Goal: Task Accomplishment & Management: Manage account settings

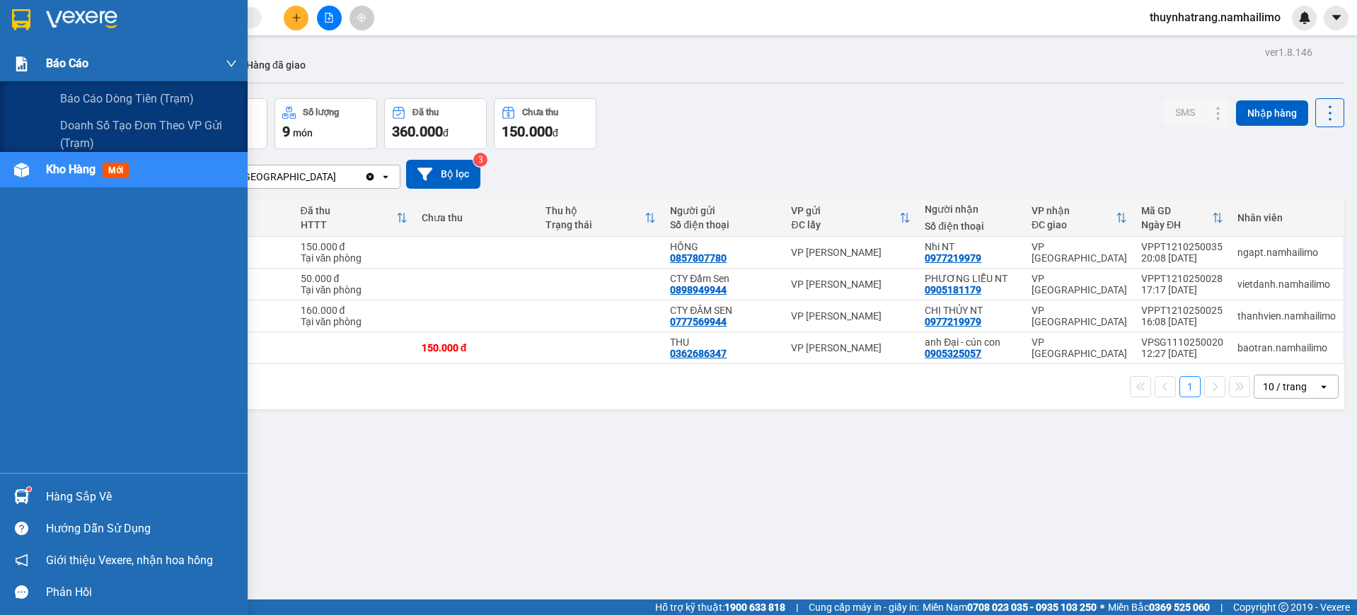
click at [34, 64] on div "Báo cáo" at bounding box center [124, 63] width 248 height 35
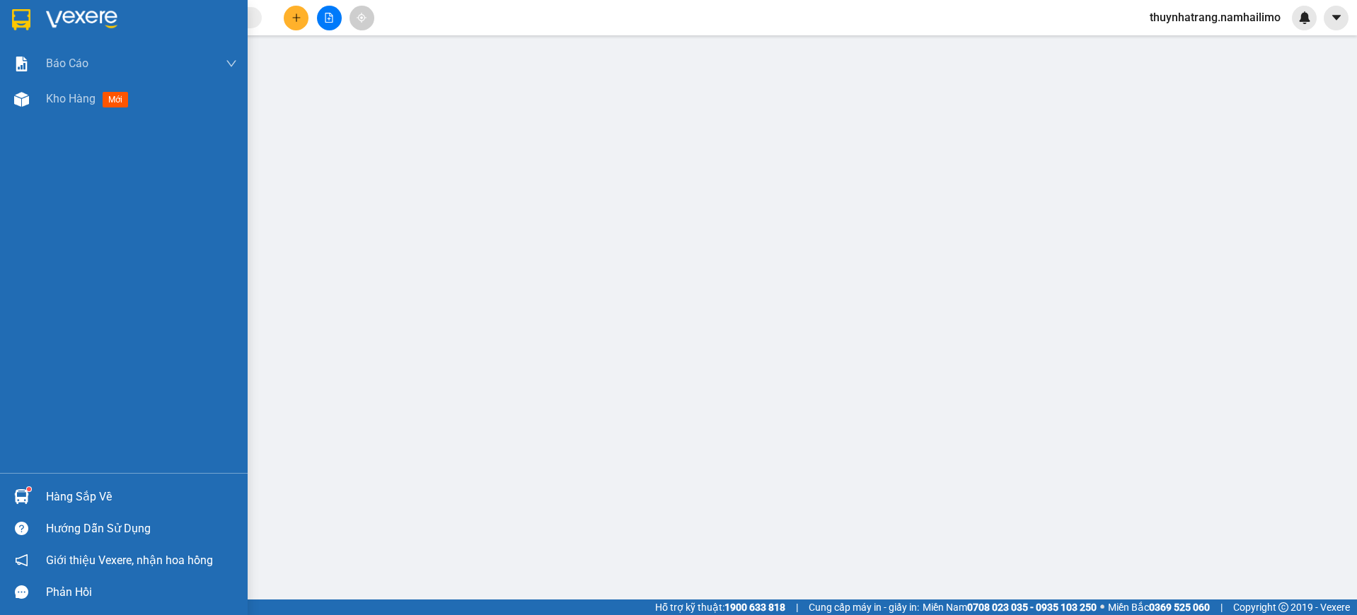
click at [29, 21] on img at bounding box center [21, 19] width 18 height 21
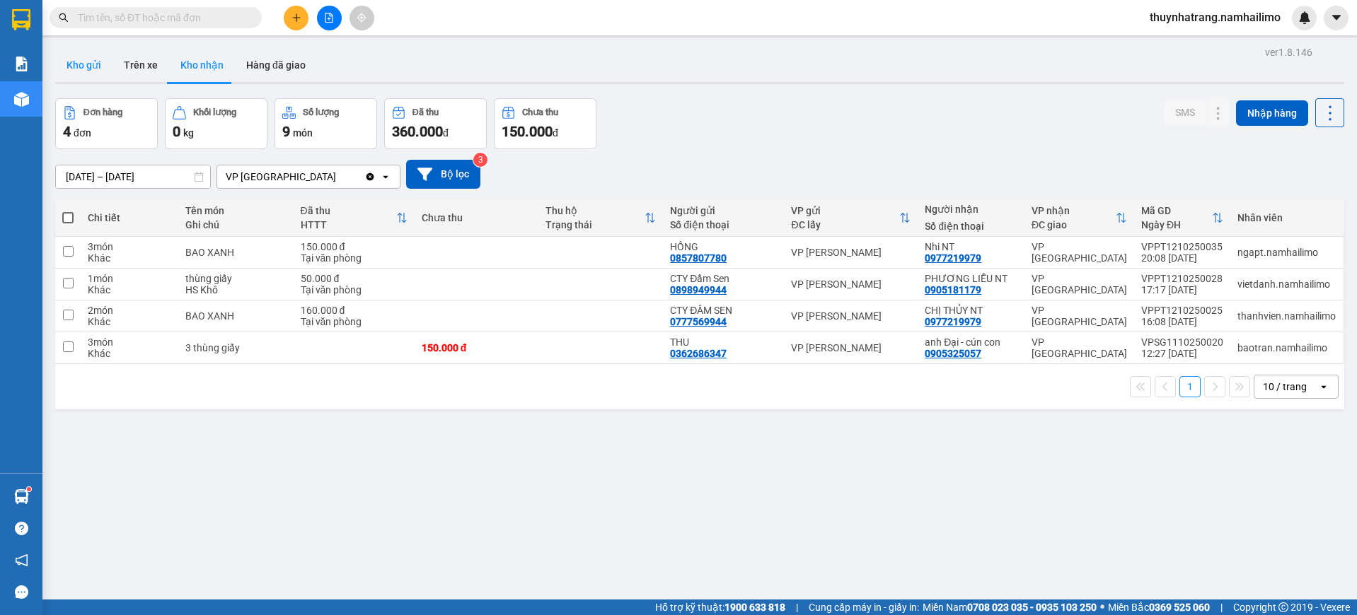
click at [82, 64] on button "Kho gửi" at bounding box center [83, 65] width 57 height 34
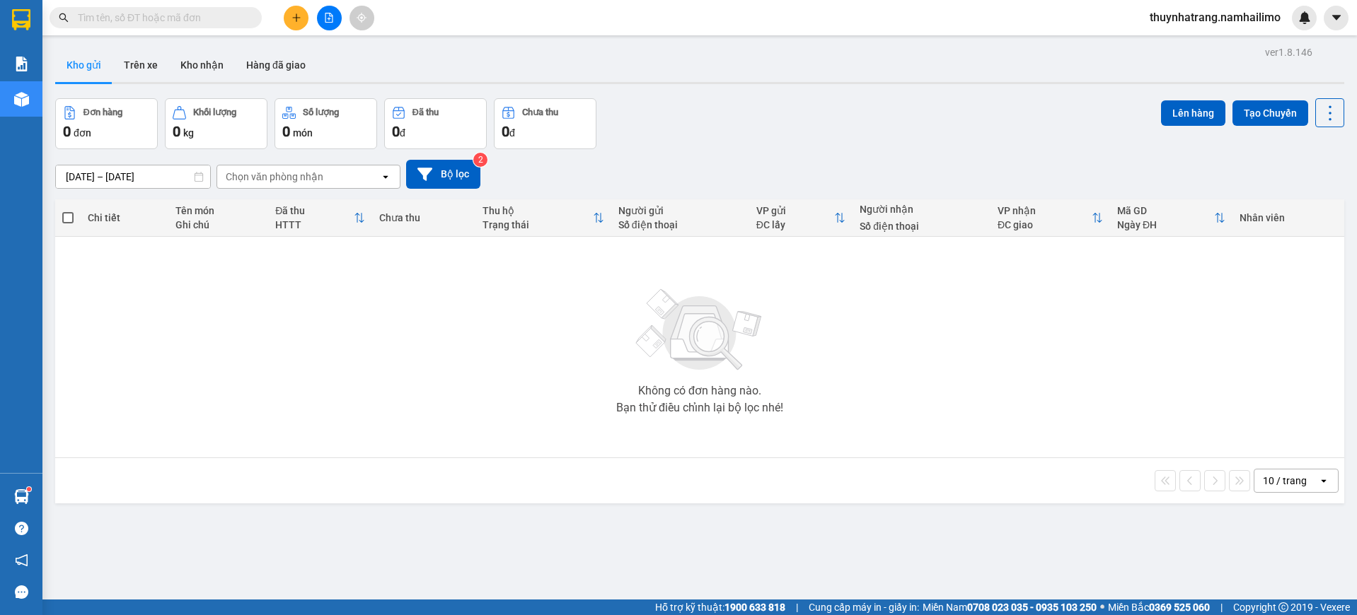
click at [1265, 19] on span "thuynhatrang.namhailimo" at bounding box center [1214, 17] width 153 height 18
click at [1183, 42] on span "Đăng xuất" at bounding box center [1221, 44] width 124 height 16
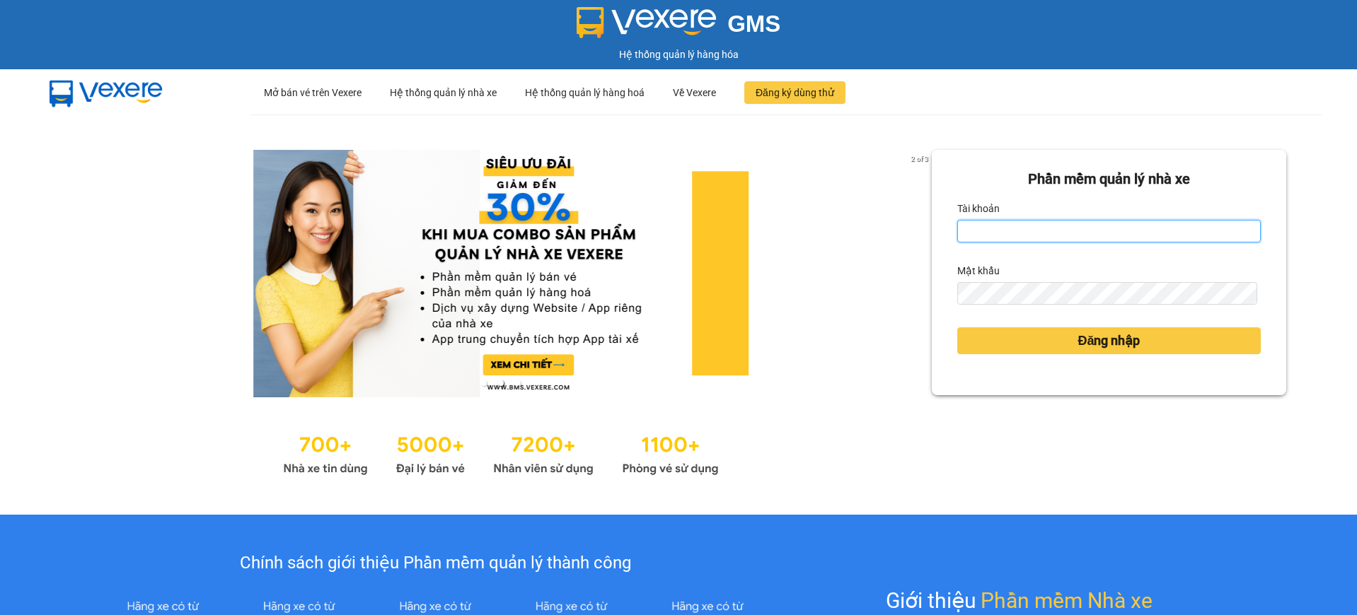
click at [1020, 228] on input "Tài khoản" at bounding box center [1108, 231] width 303 height 23
type input "ngoctram.namhailimo"
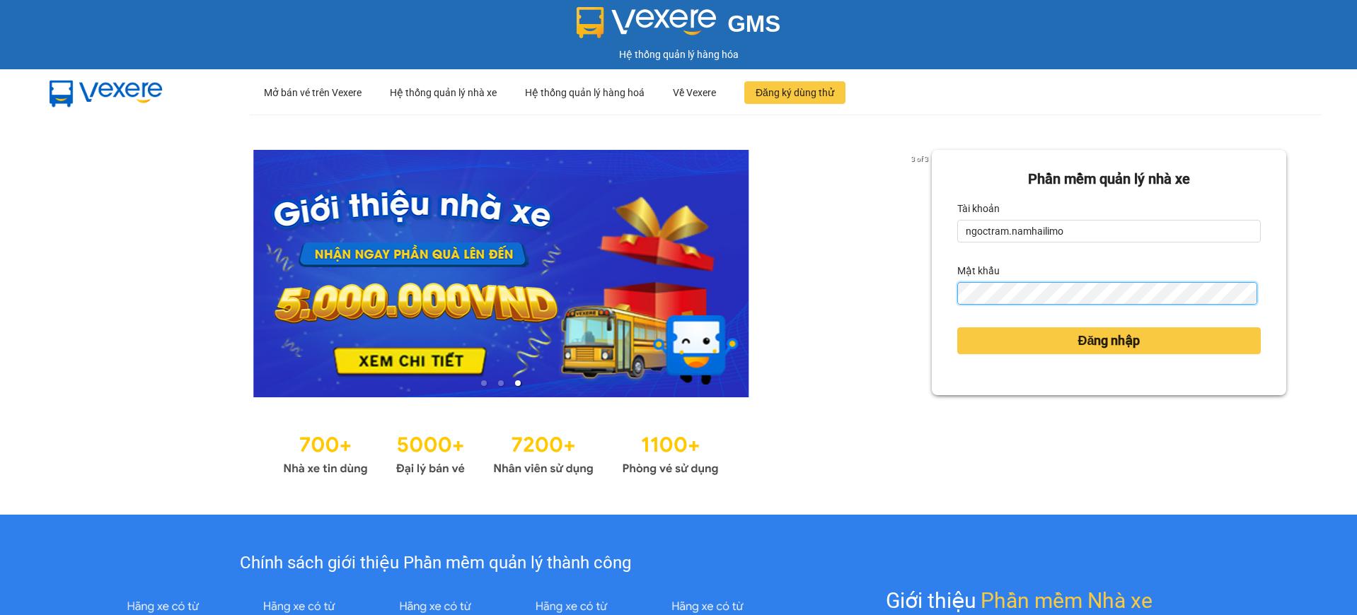
click at [957, 327] on button "Đăng nhập" at bounding box center [1108, 340] width 303 height 27
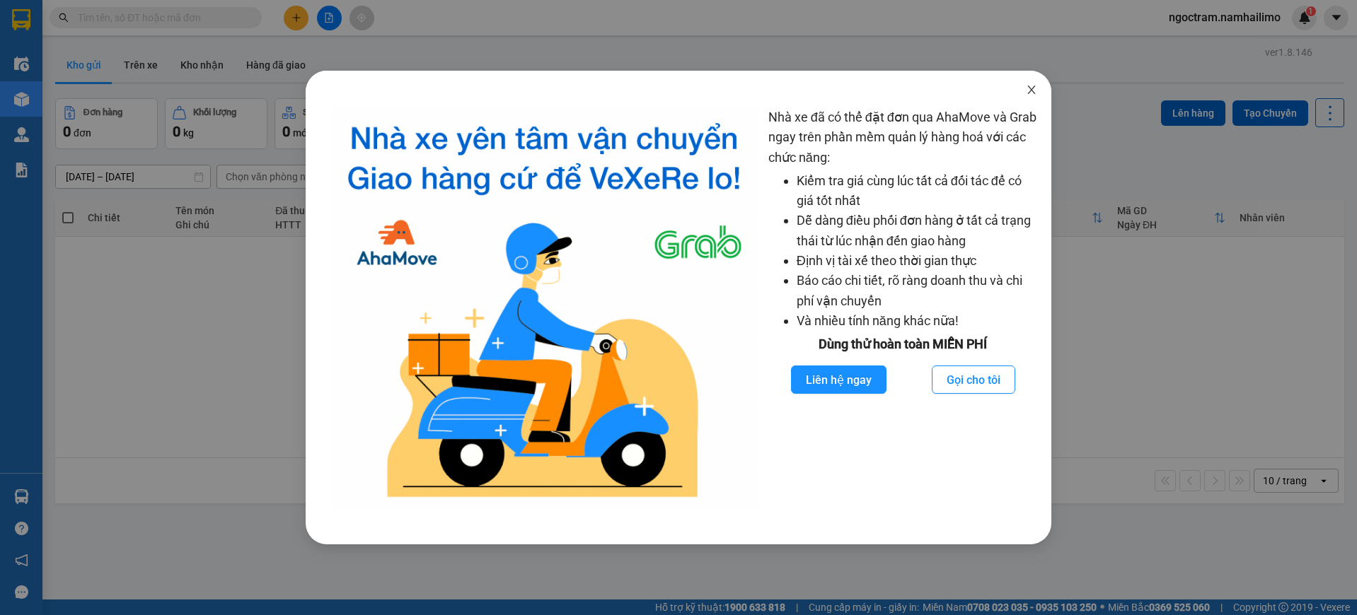
click at [1031, 89] on icon "close" at bounding box center [1032, 90] width 8 height 8
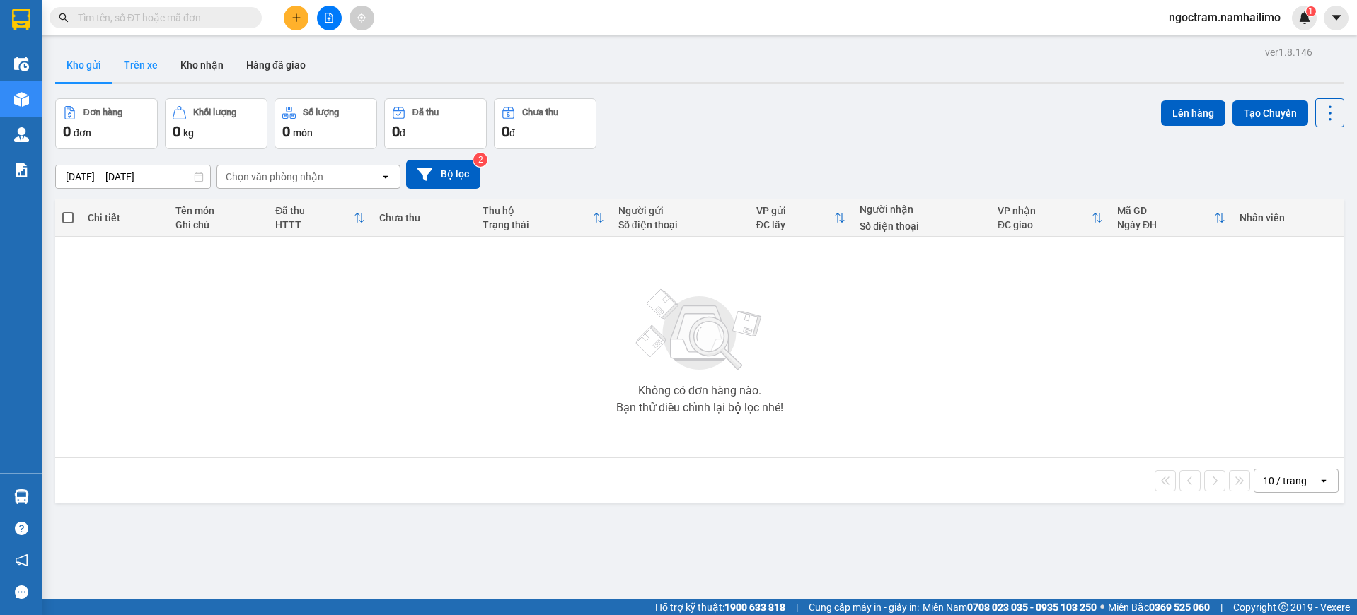
click at [126, 60] on button "Trên xe" at bounding box center [140, 65] width 57 height 34
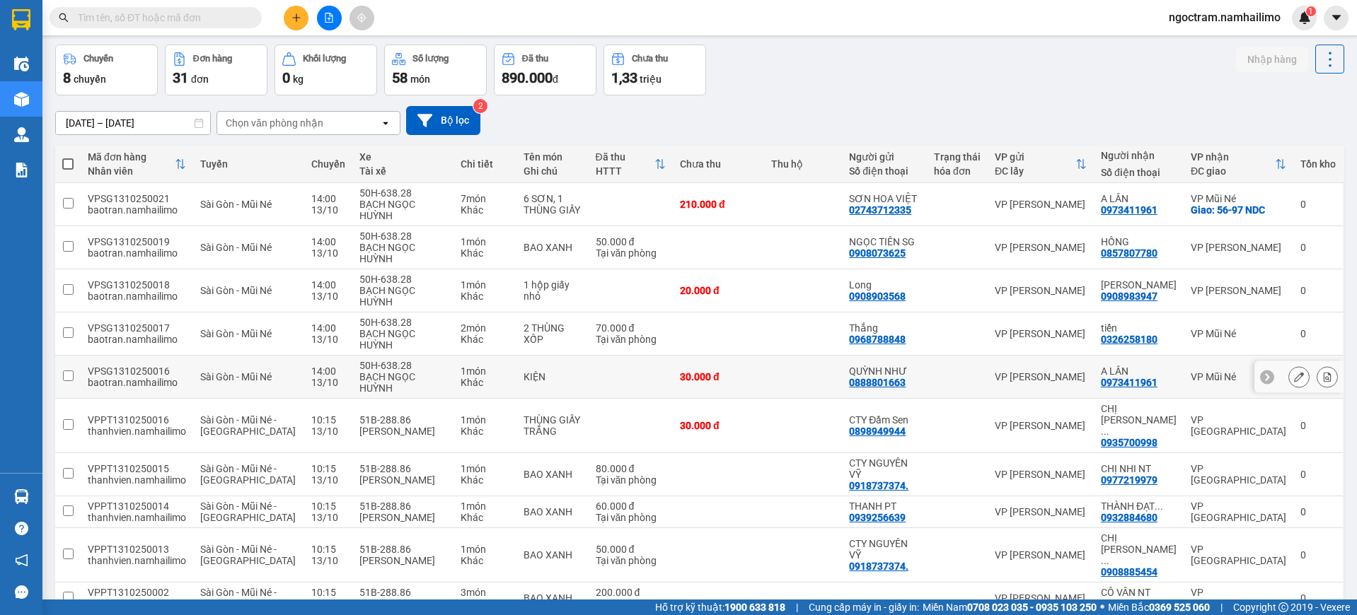
scroll to position [70, 0]
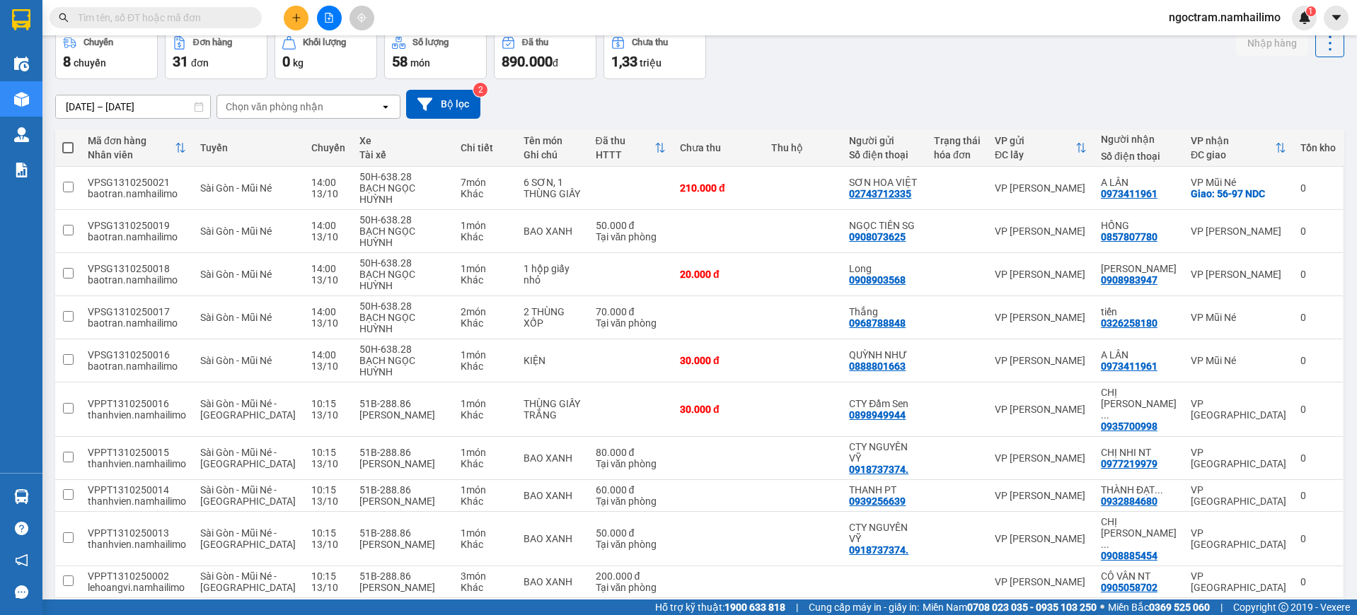
click at [1130, 610] on button "2" at bounding box center [1140, 620] width 21 height 21
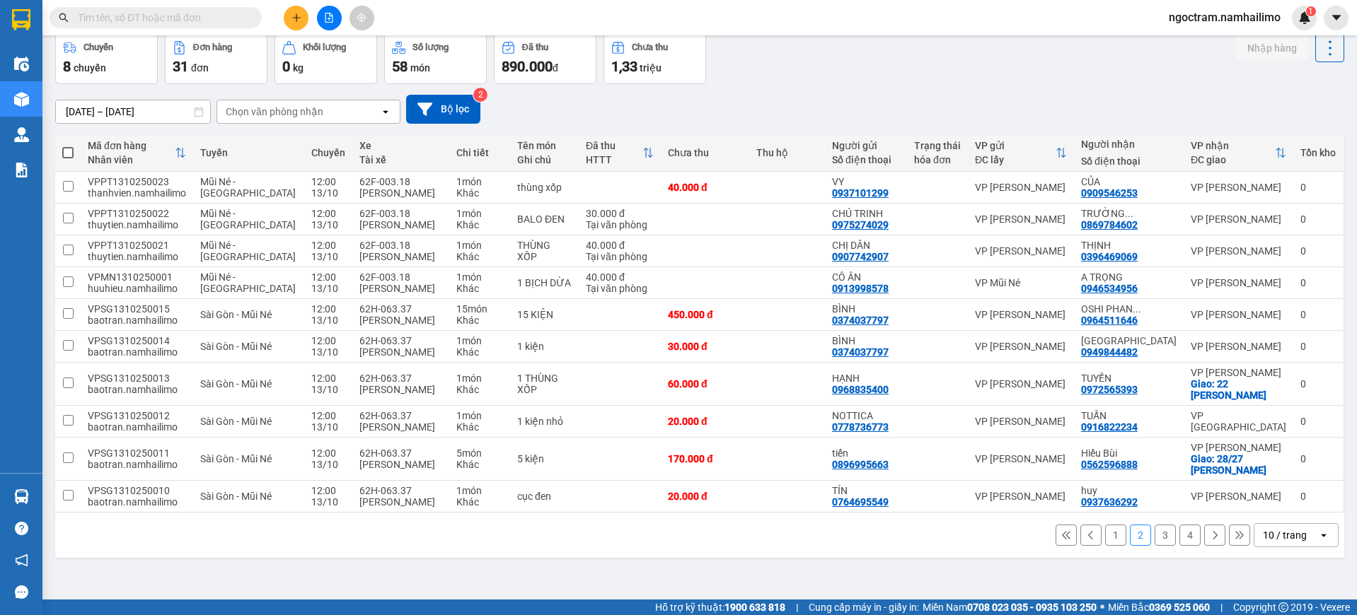
scroll to position [81, 0]
click at [1154, 546] on button "3" at bounding box center [1164, 535] width 21 height 21
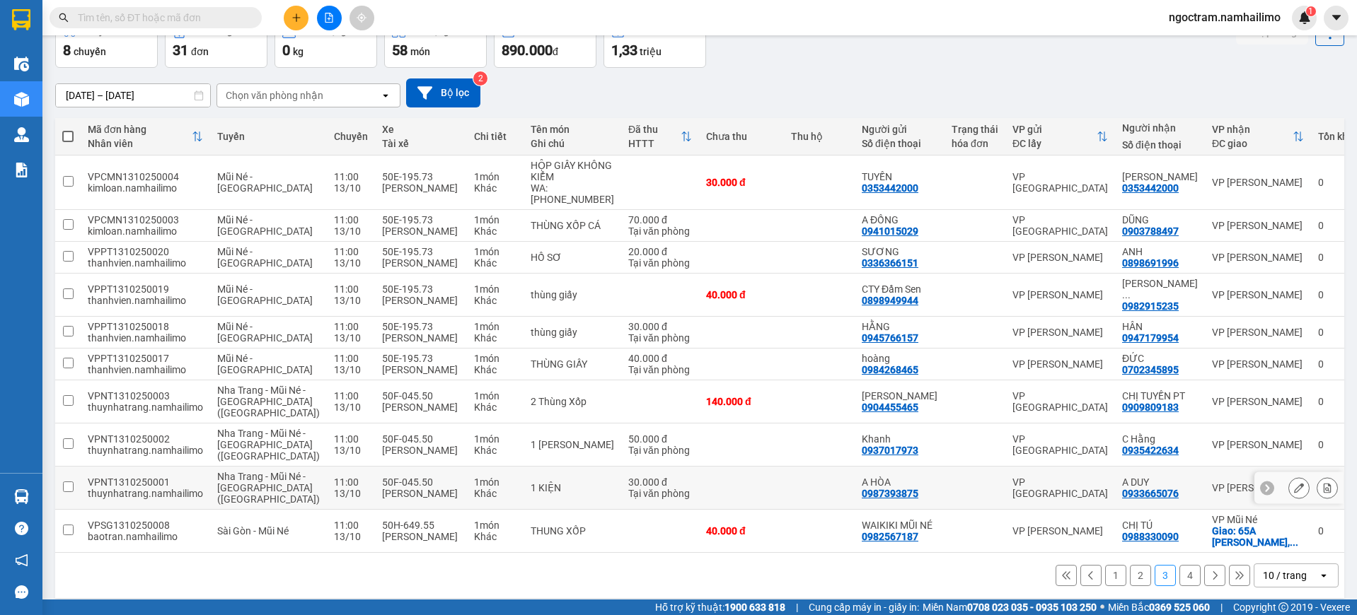
scroll to position [138, 0]
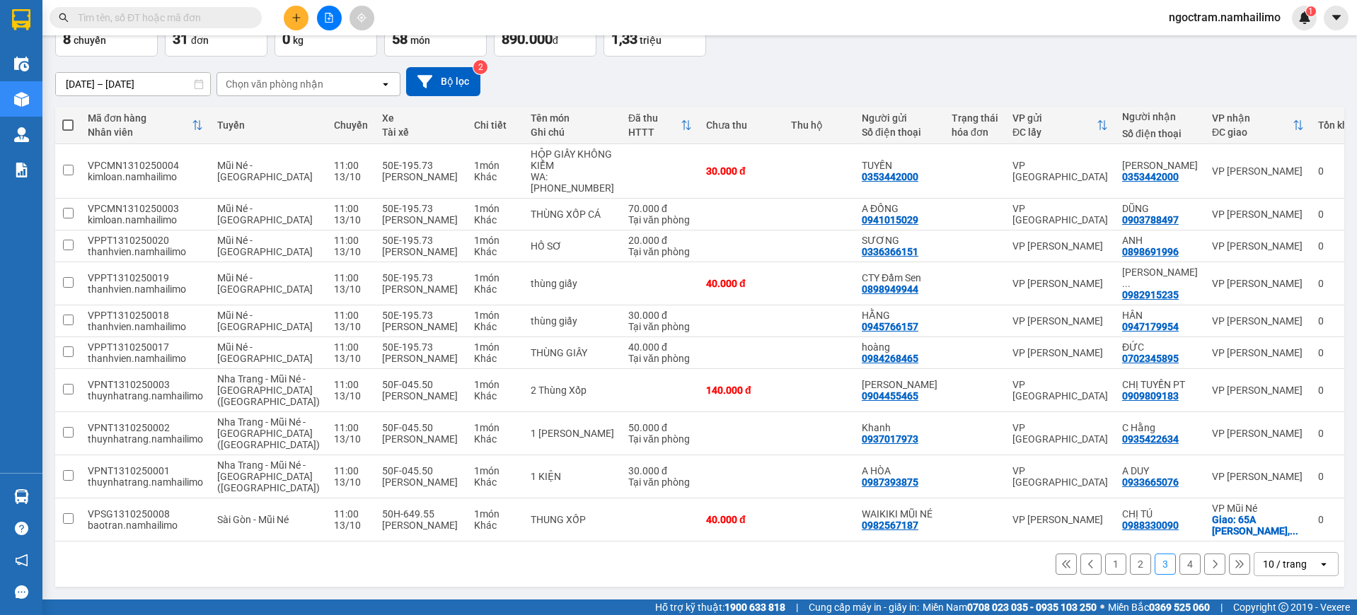
click at [1181, 569] on button "4" at bounding box center [1189, 564] width 21 height 21
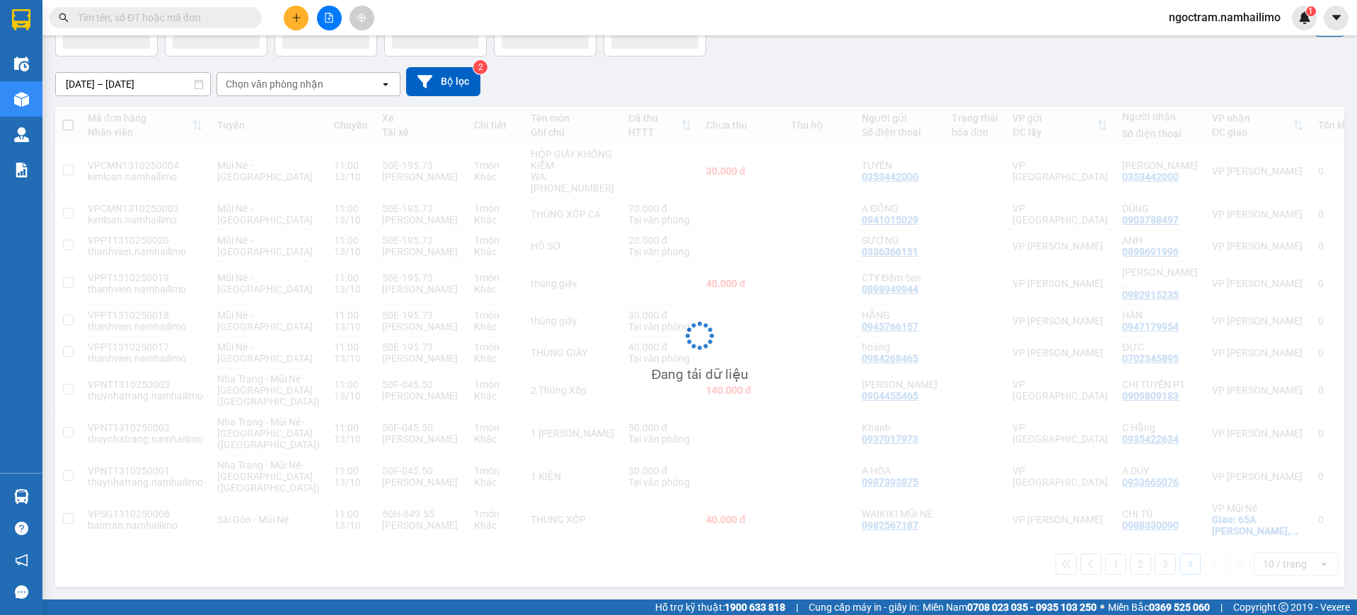
scroll to position [65, 0]
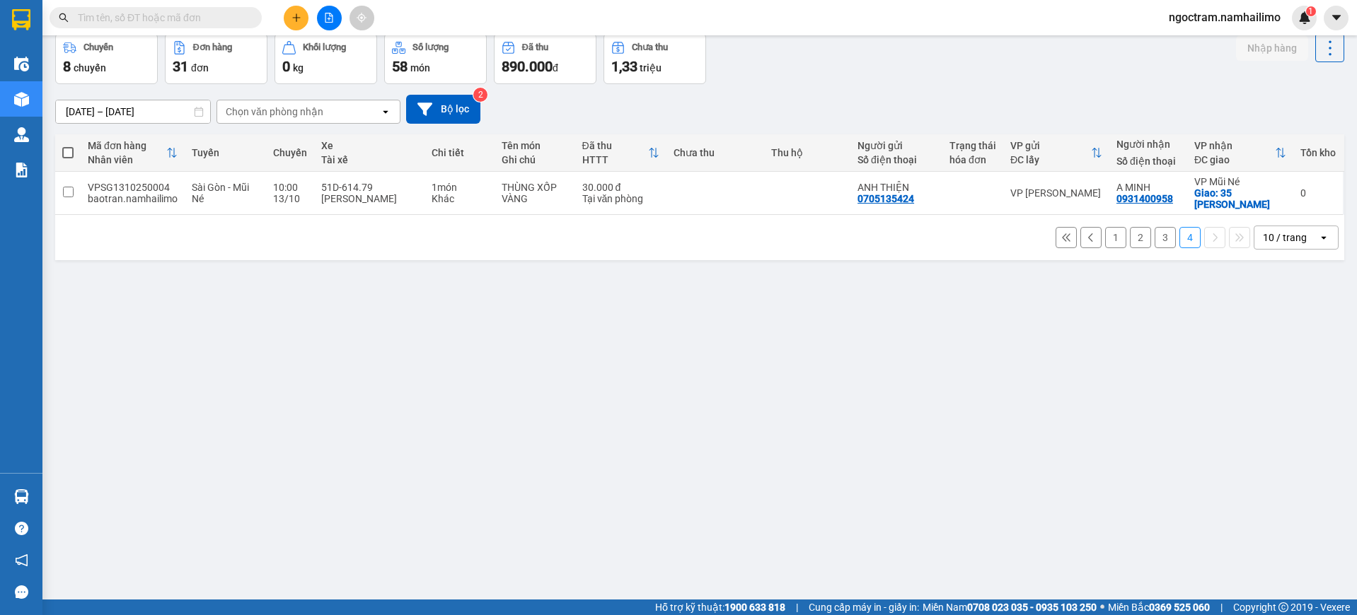
click at [1105, 241] on button "1" at bounding box center [1115, 237] width 21 height 21
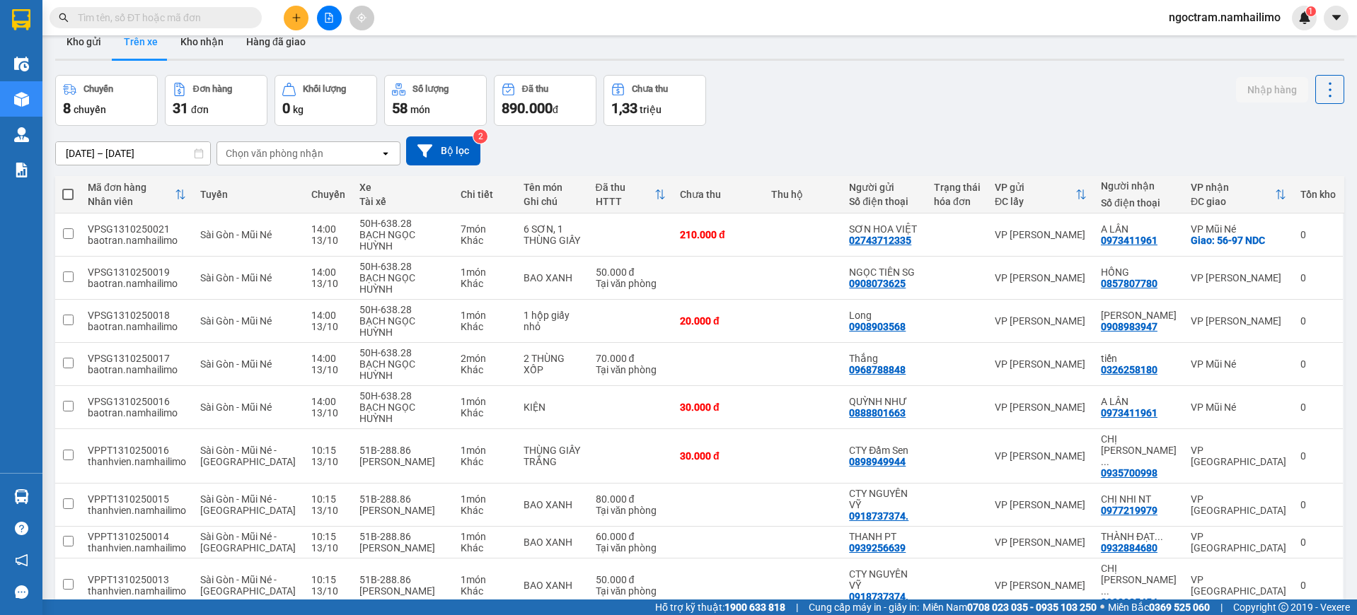
scroll to position [0, 0]
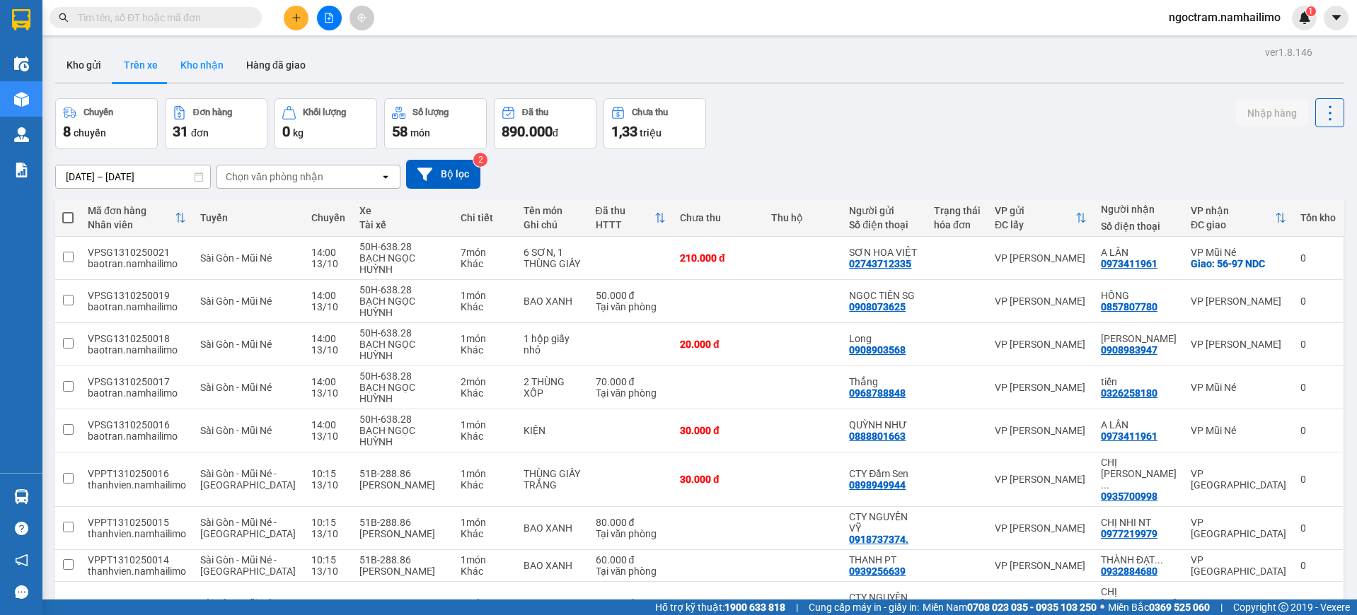
click at [197, 80] on div "Kho gửi Trên xe Kho nhận Hàng đã giao" at bounding box center [699, 66] width 1289 height 36
click at [201, 56] on button "Kho nhận" at bounding box center [202, 65] width 66 height 34
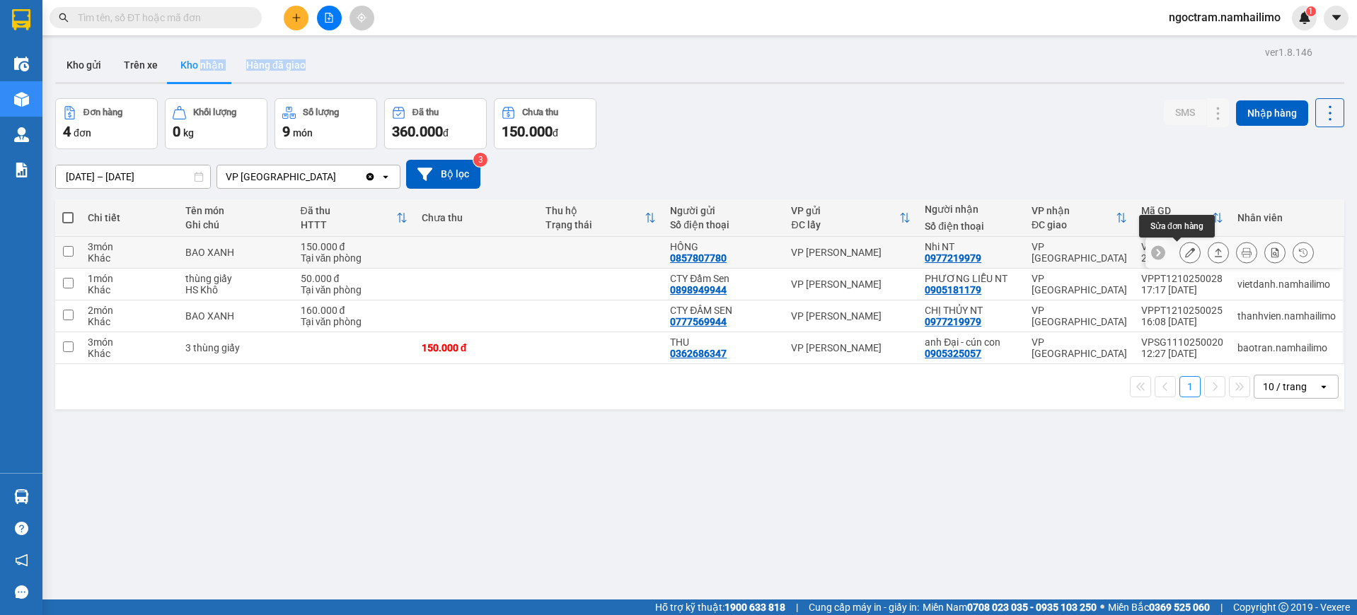
click at [1180, 252] on button at bounding box center [1190, 252] width 20 height 25
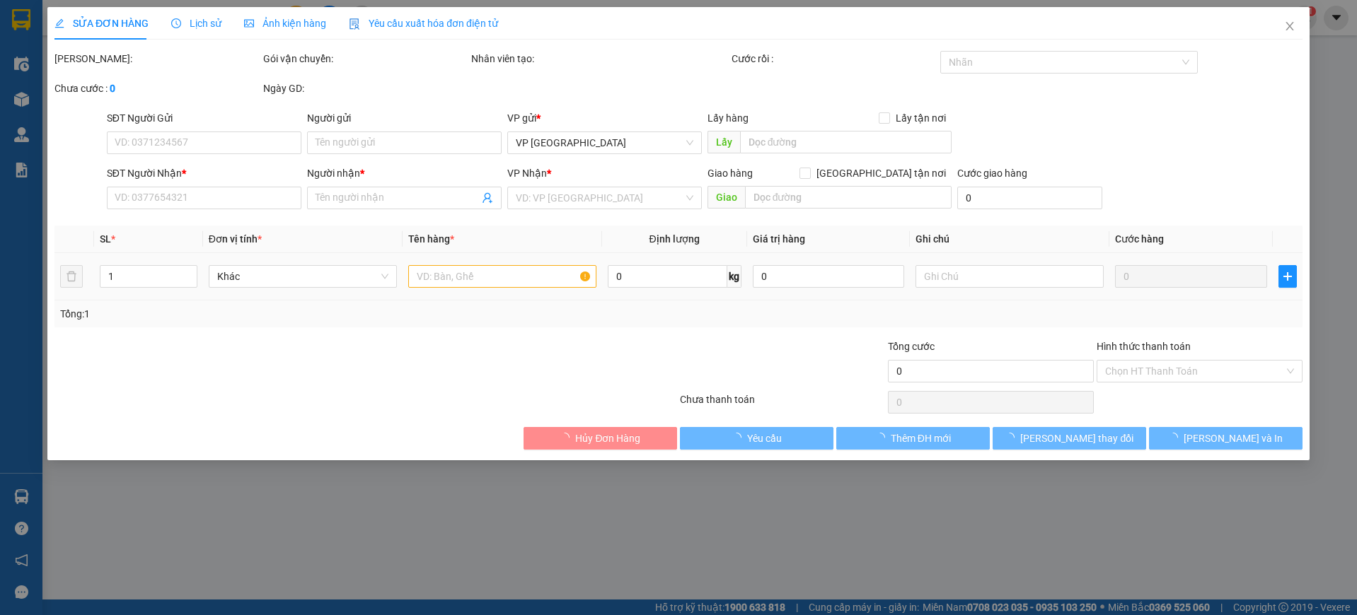
type input "0857807780"
type input "HỒNG"
type input "0977219979"
type input "Nhi NT"
type input "150.000"
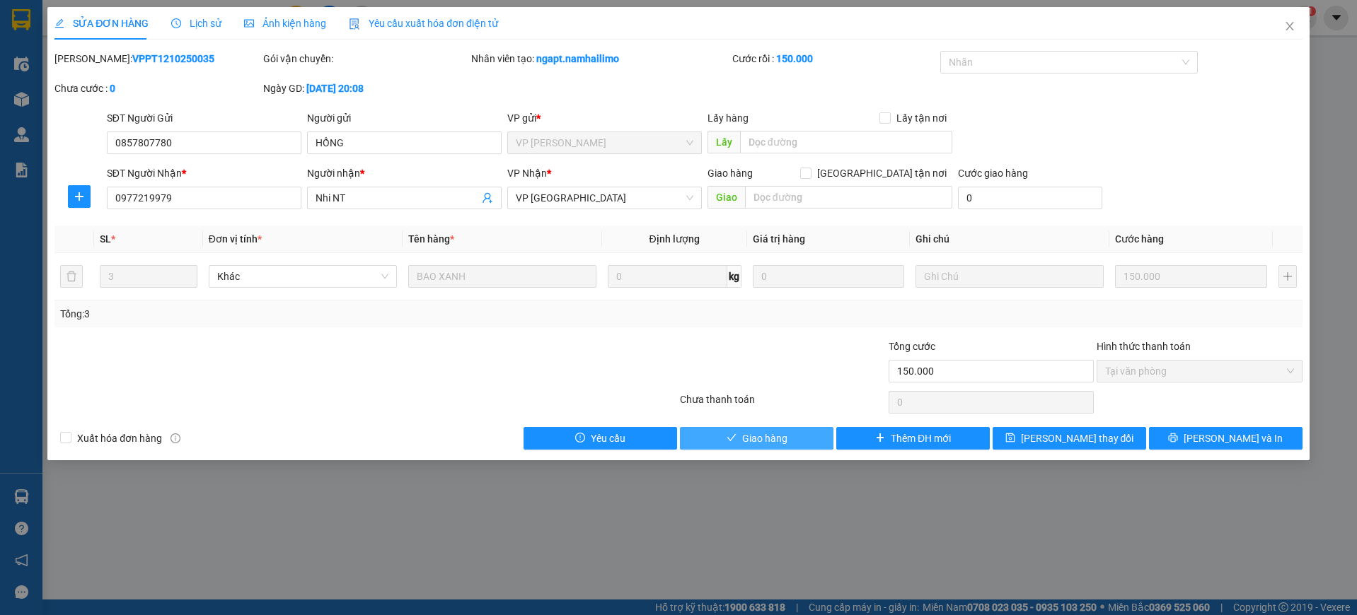
click at [739, 430] on button "Giao hàng" at bounding box center [756, 438] width 153 height 23
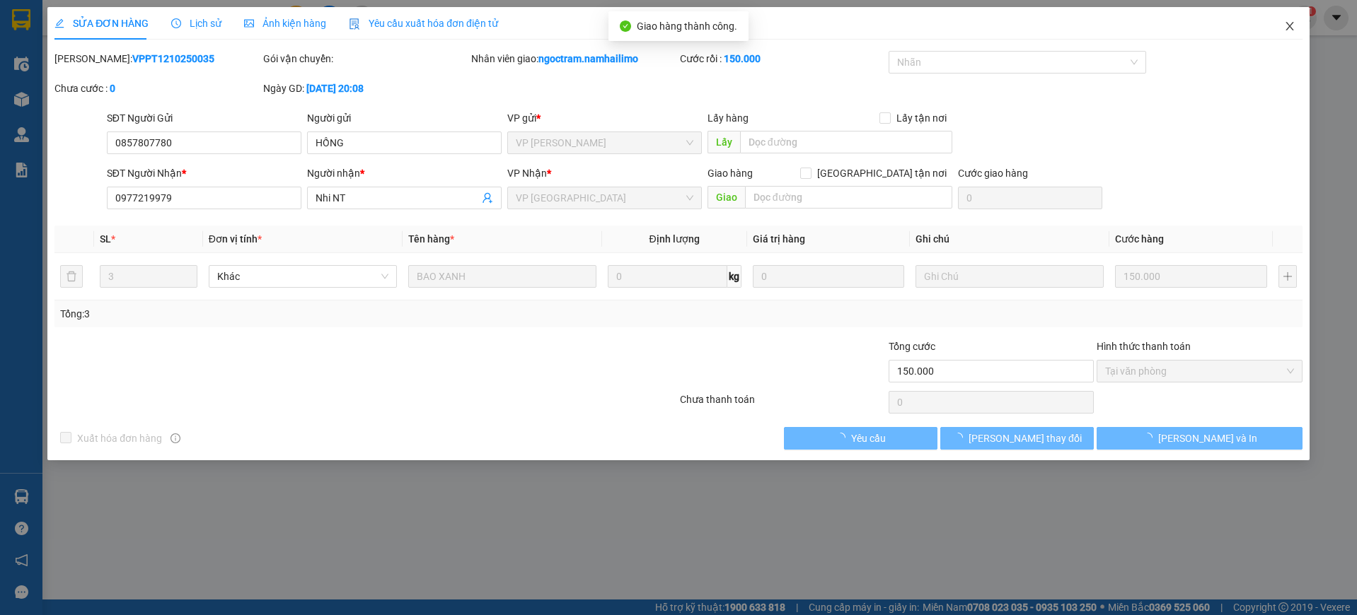
click at [1287, 25] on icon "close" at bounding box center [1289, 26] width 8 height 8
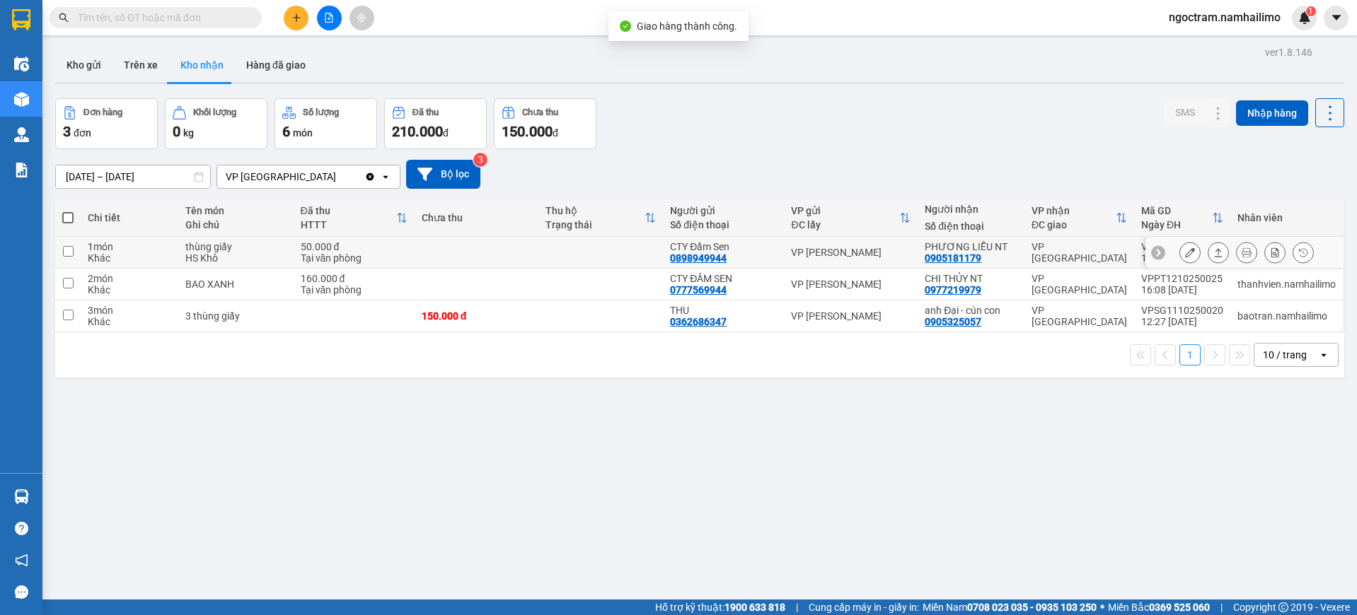
click at [1087, 253] on div "VP [GEOGRAPHIC_DATA]" at bounding box center [1078, 252] width 95 height 23
checkbox input "true"
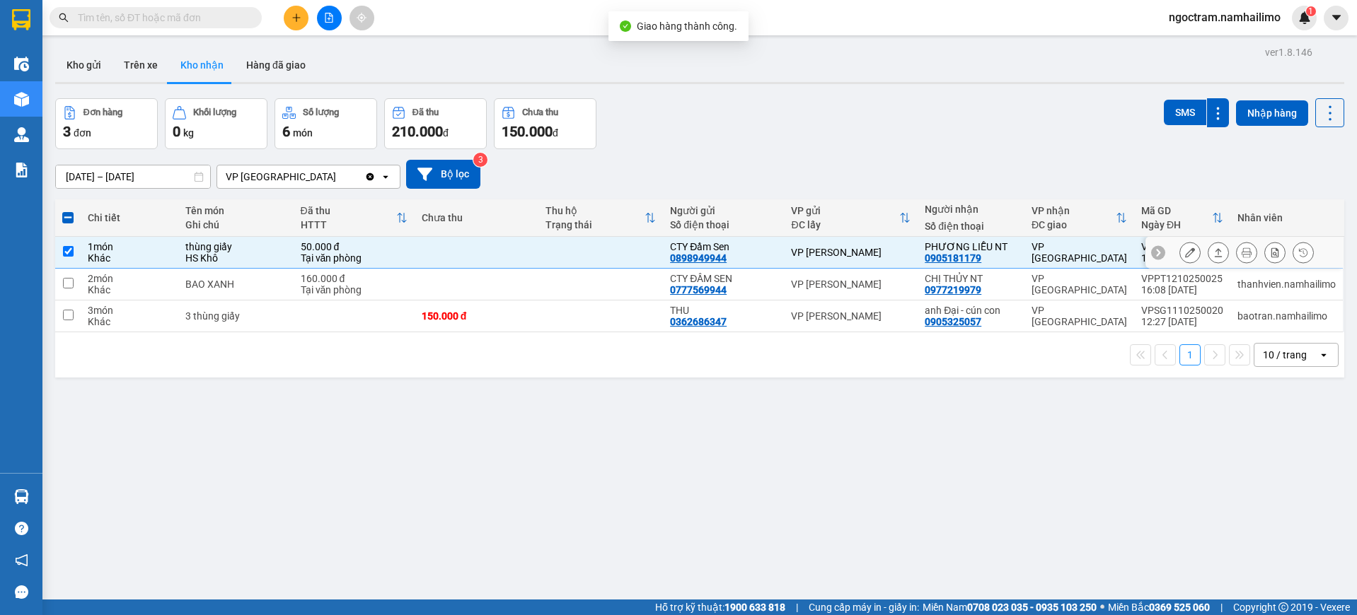
click at [1180, 245] on button at bounding box center [1190, 252] width 20 height 25
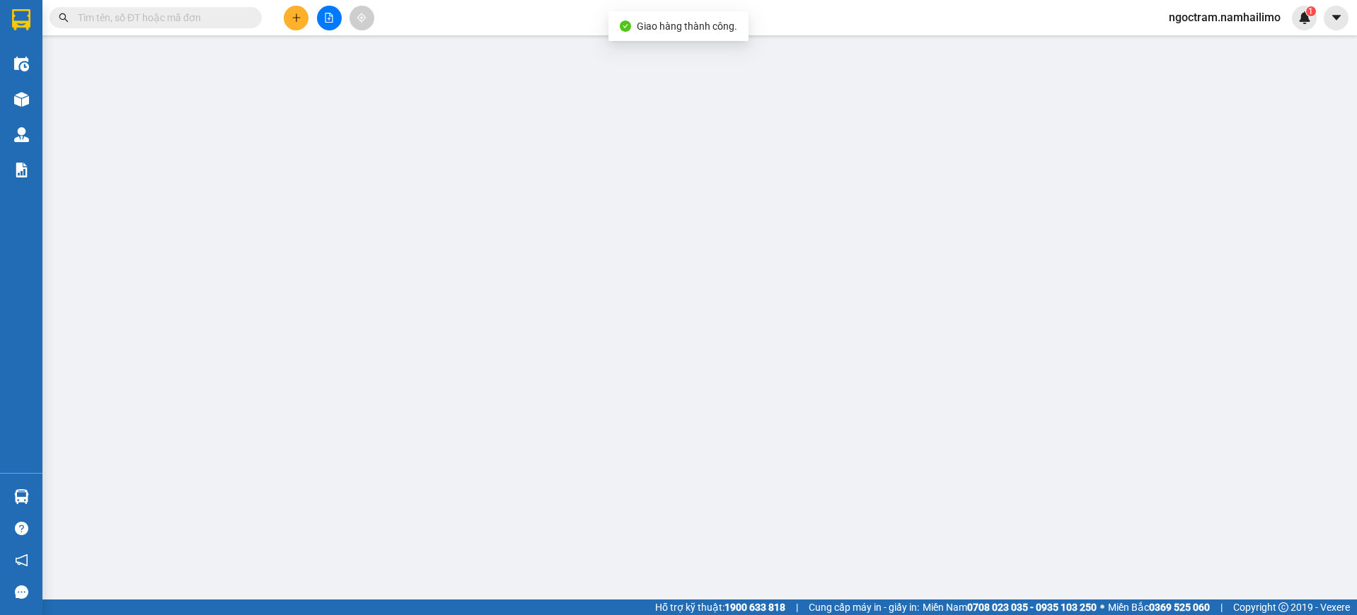
type input "0898949944"
type input "CTY Đầm Sen"
type input "0905181179"
type input "PHƯƠNG LIỄU NT"
type input "50.000"
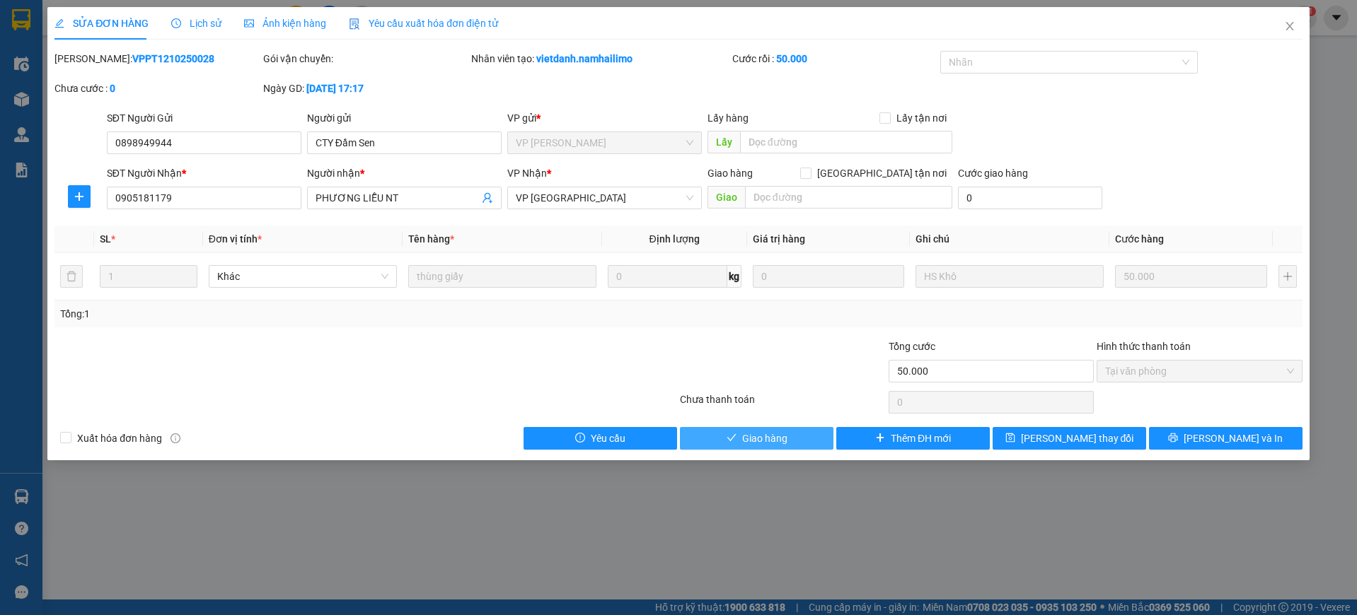
drag, startPoint x: 744, startPoint y: 442, endPoint x: 912, endPoint y: 293, distance: 225.0
click at [744, 441] on span "Giao hàng" at bounding box center [764, 439] width 45 height 16
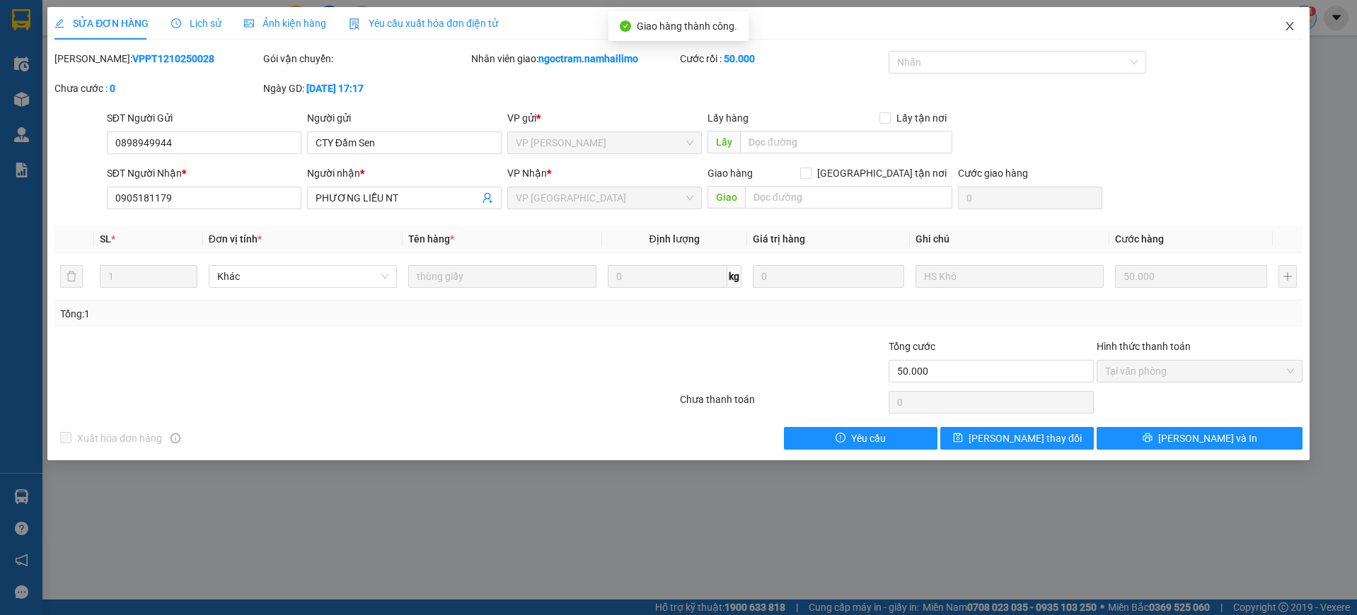
click at [1294, 18] on span "Close" at bounding box center [1290, 27] width 40 height 40
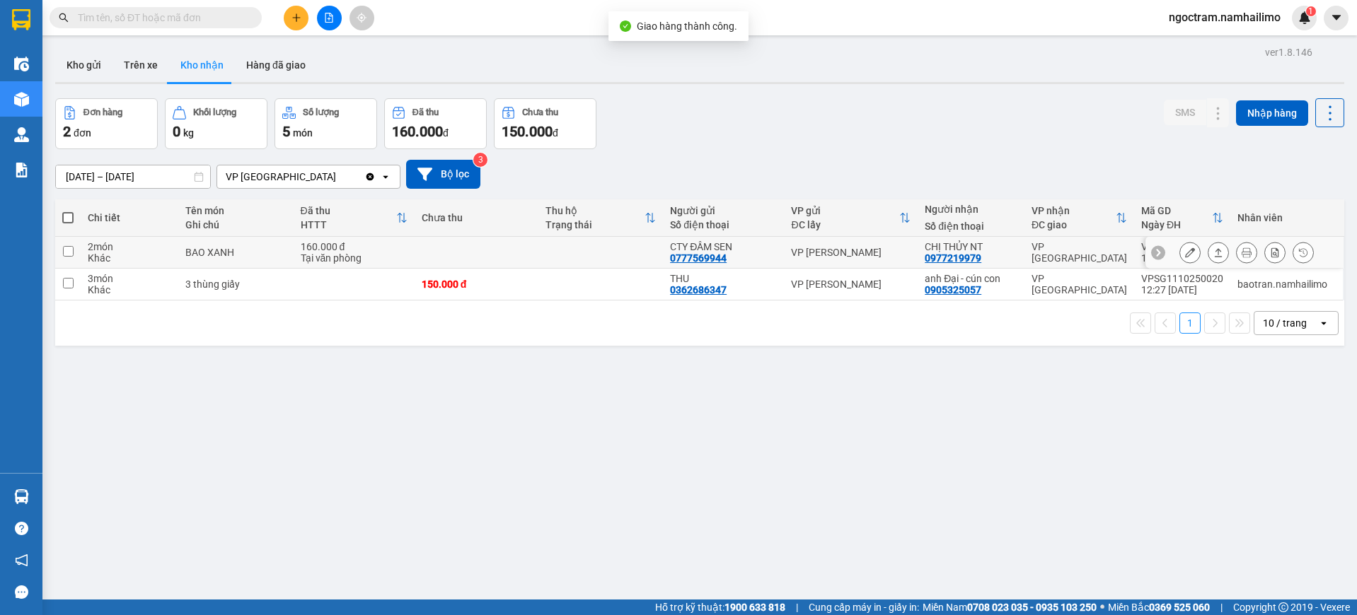
click at [1111, 248] on div "VP [GEOGRAPHIC_DATA]" at bounding box center [1078, 252] width 95 height 23
checkbox input "true"
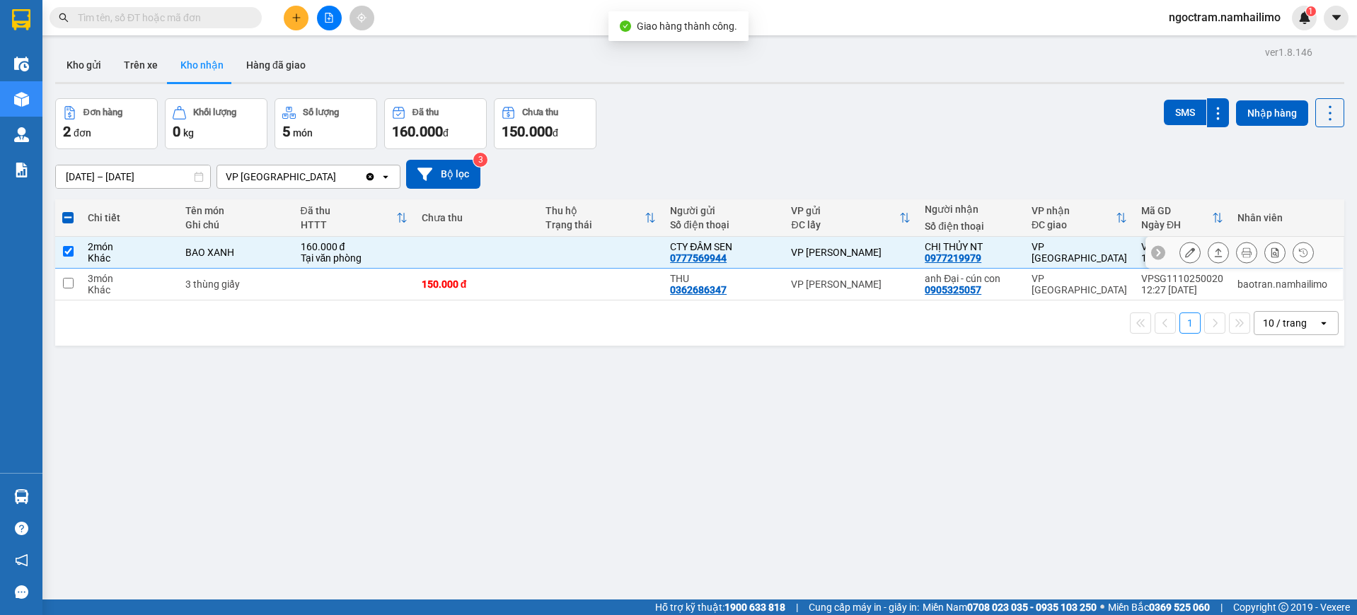
click at [1185, 257] on icon at bounding box center [1190, 253] width 10 height 10
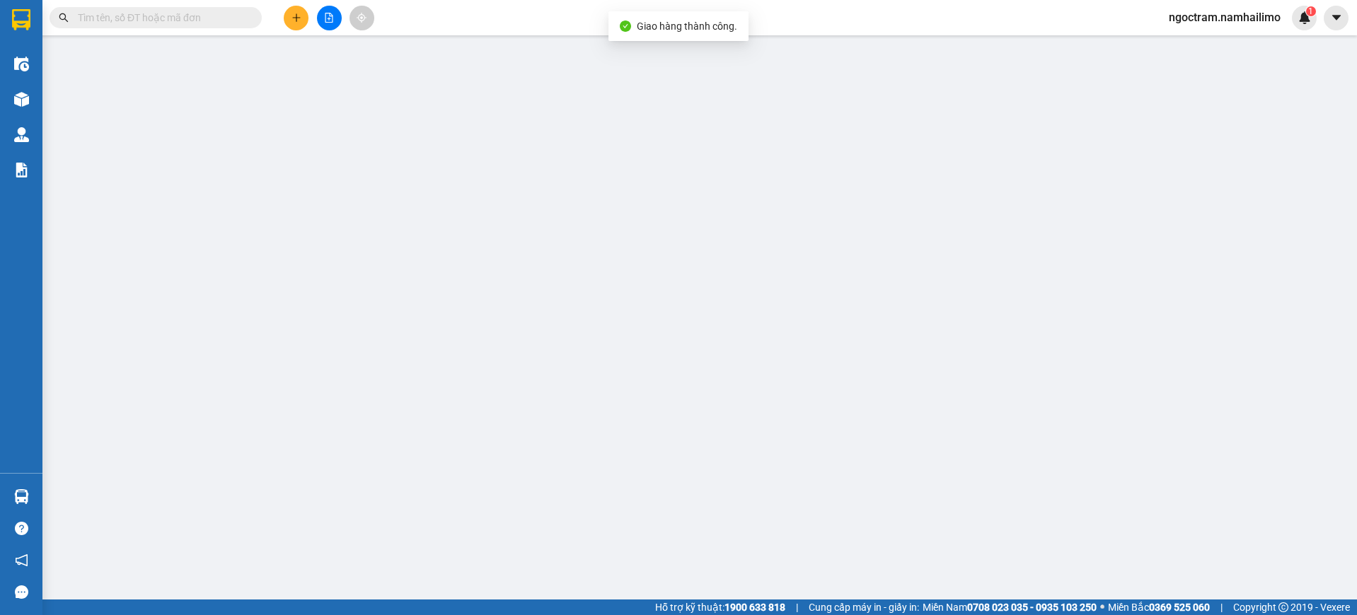
type input "0777569944"
type input "CTY ĐẦM SEN"
type input "0977219979"
type input "CHỊ THỦY NT"
type input "160.000"
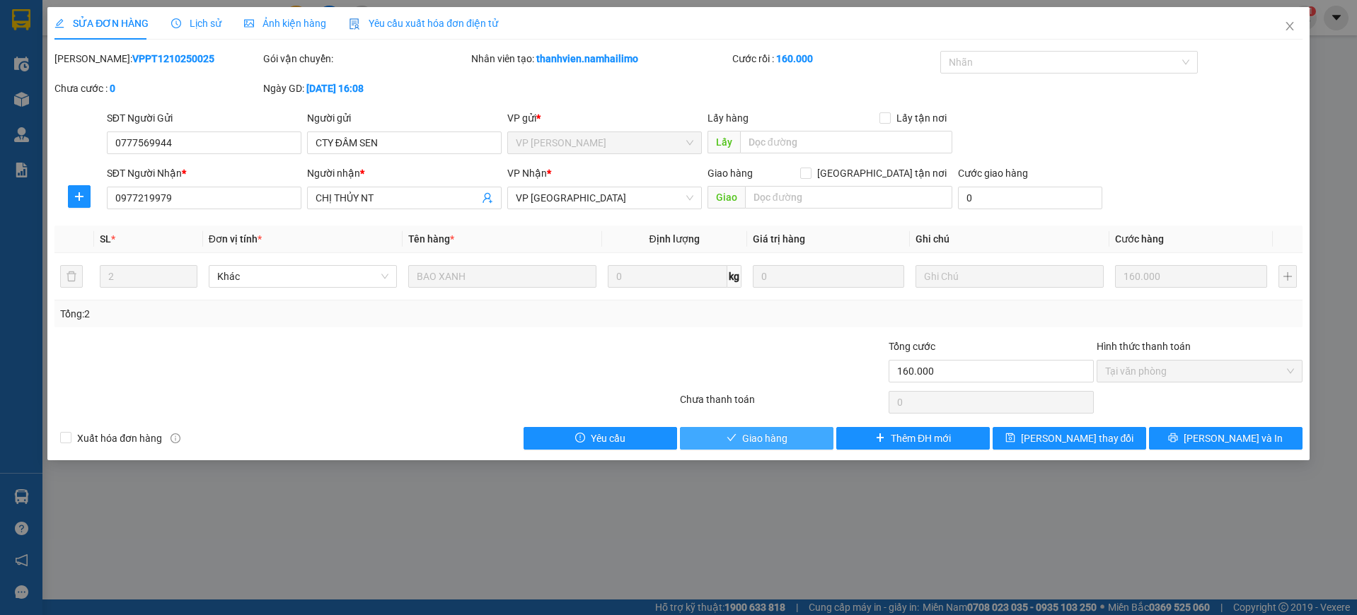
click at [752, 443] on span "Giao hàng" at bounding box center [764, 439] width 45 height 16
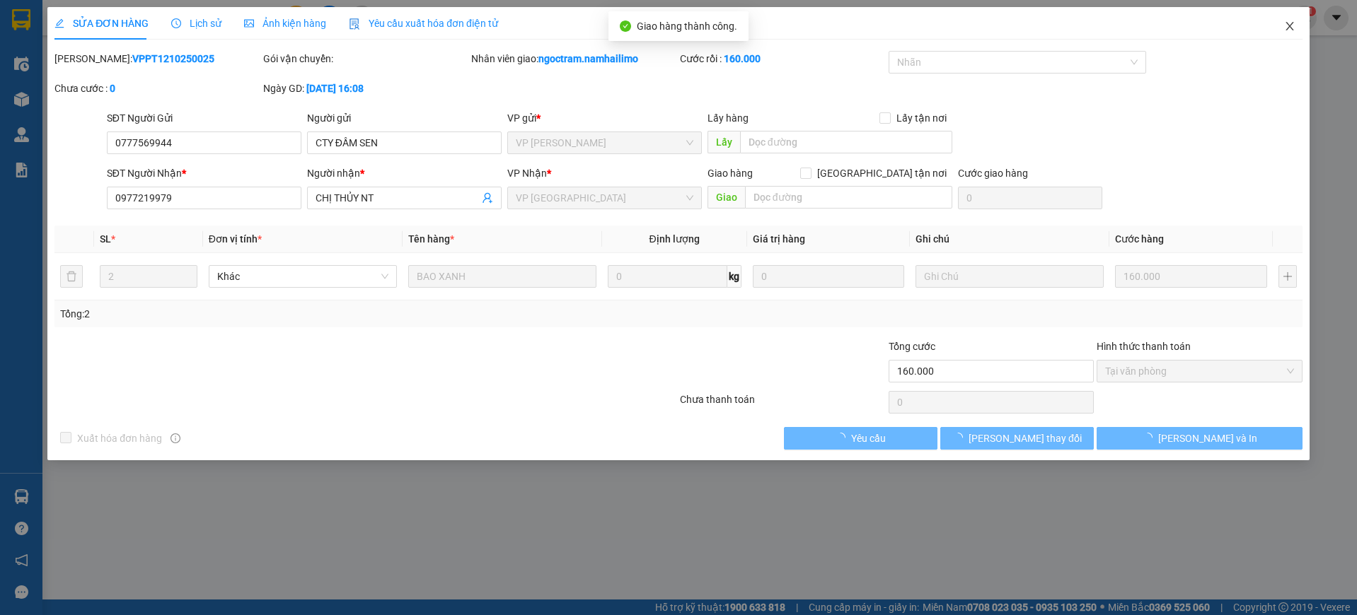
click at [1292, 31] on icon "close" at bounding box center [1289, 26] width 11 height 11
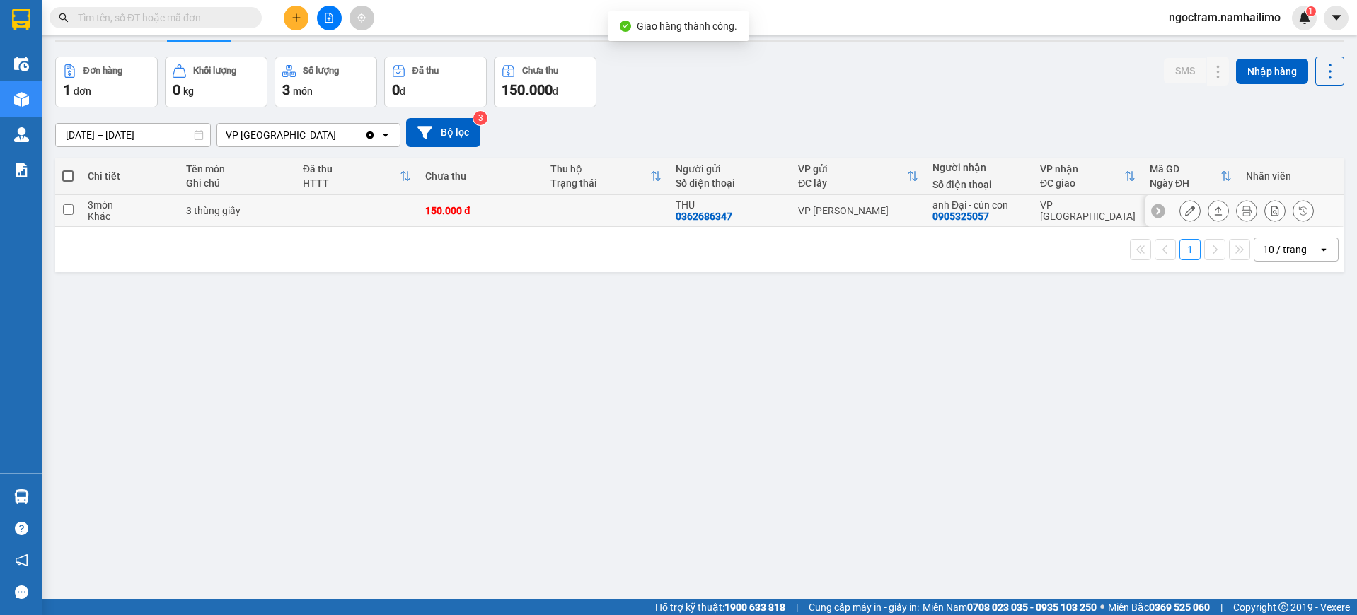
scroll to position [65, 0]
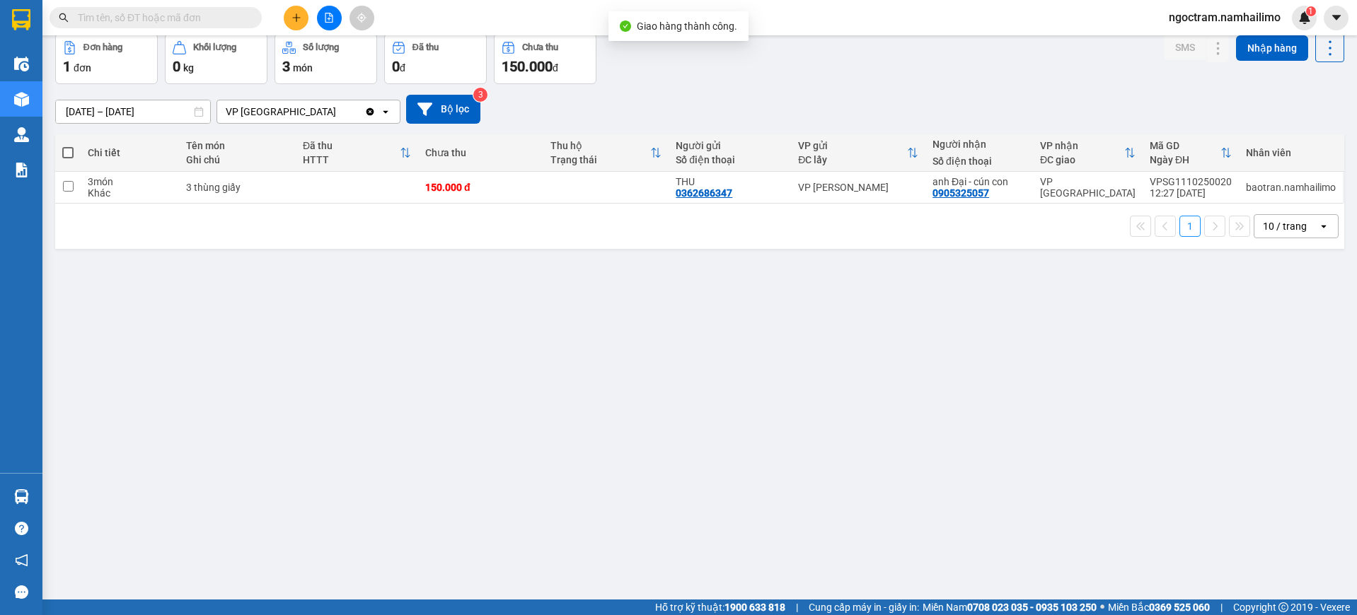
click at [197, 24] on input "text" at bounding box center [161, 18] width 167 height 16
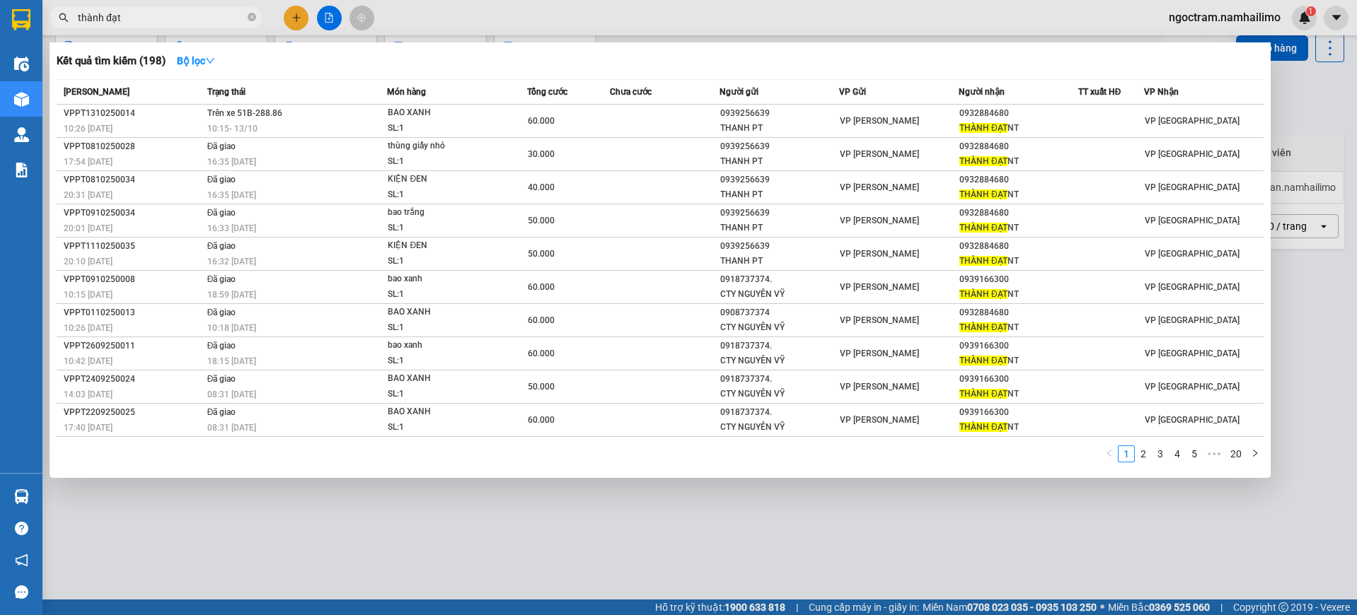
type input "thành đạt"
click at [1324, 129] on div at bounding box center [678, 307] width 1357 height 615
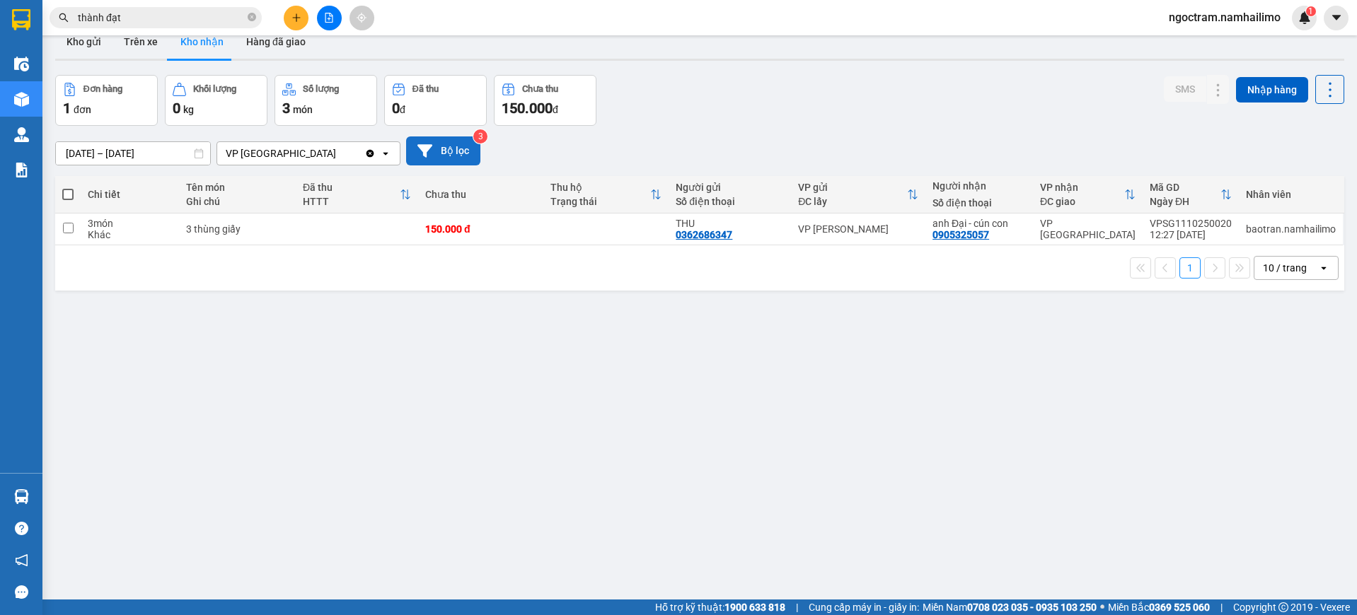
scroll to position [0, 0]
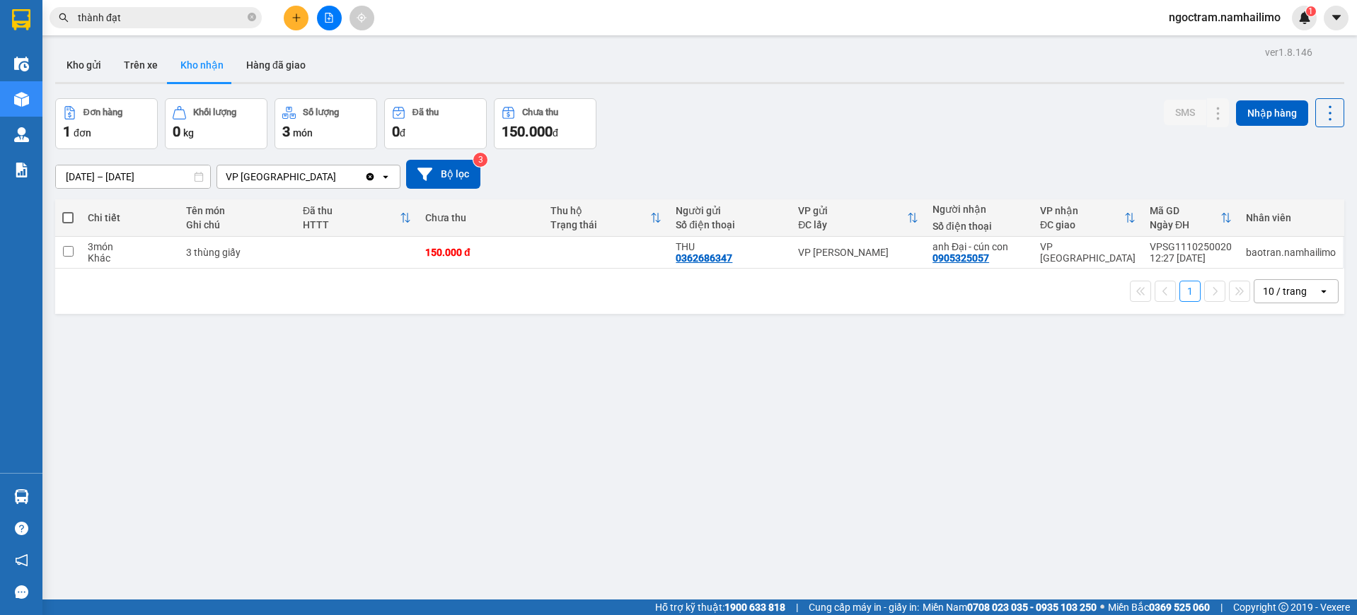
click at [126, 169] on input "[DATE] – [DATE]" at bounding box center [133, 177] width 154 height 23
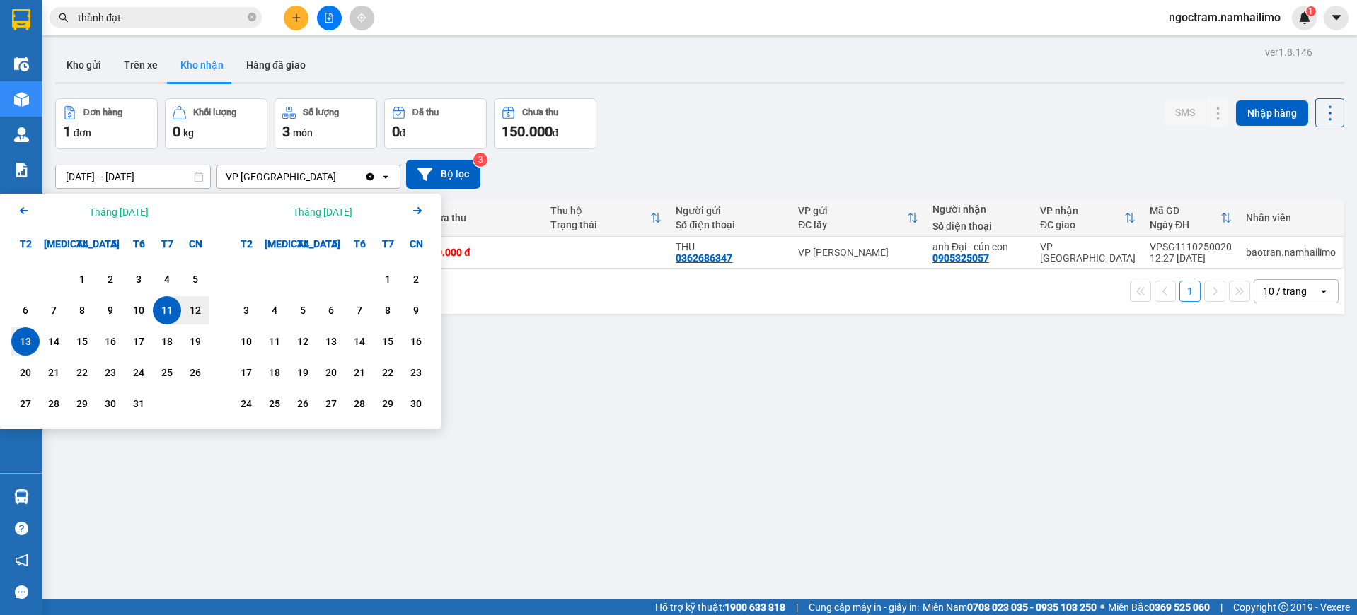
click at [28, 212] on icon "Arrow Left" at bounding box center [24, 210] width 17 height 17
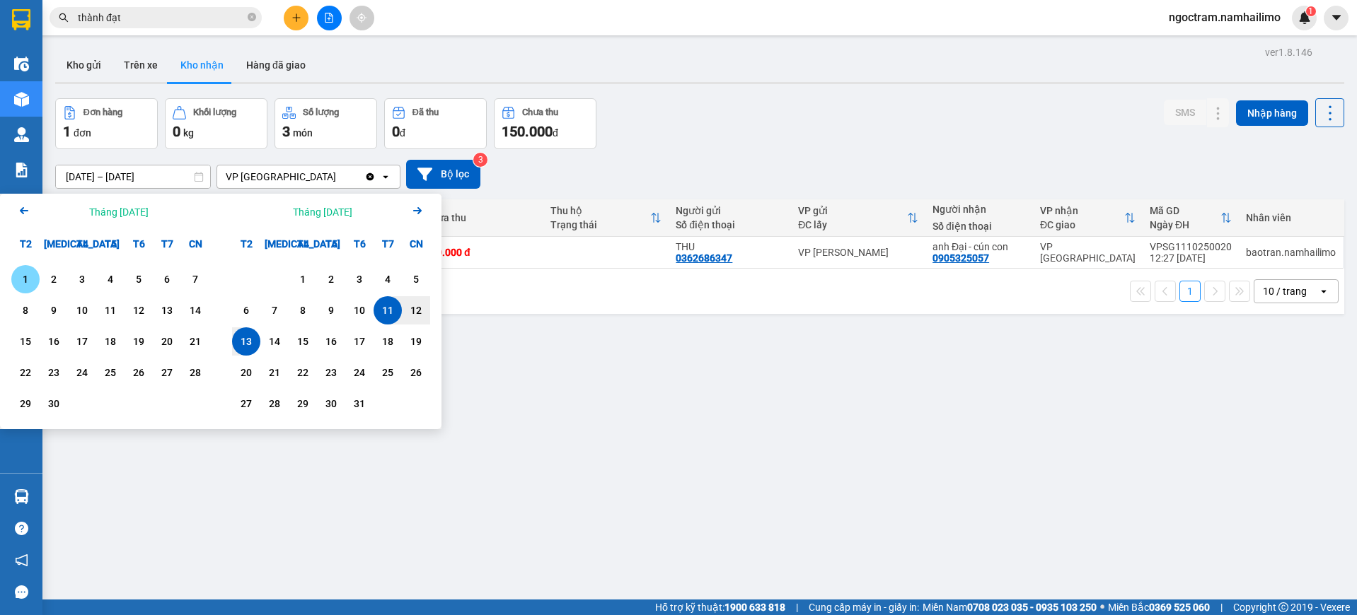
click at [20, 282] on div "1" at bounding box center [26, 279] width 20 height 17
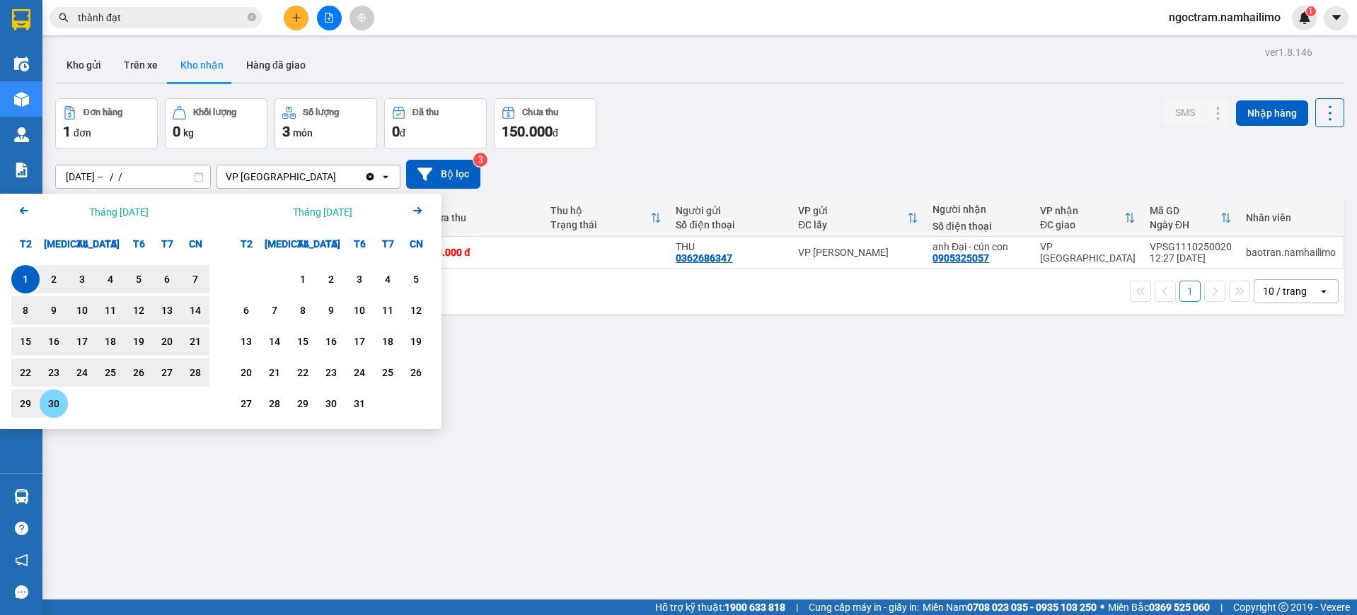
click at [49, 410] on div "30" at bounding box center [54, 403] width 20 height 17
type input "01/09/2025 – 30/09/2025"
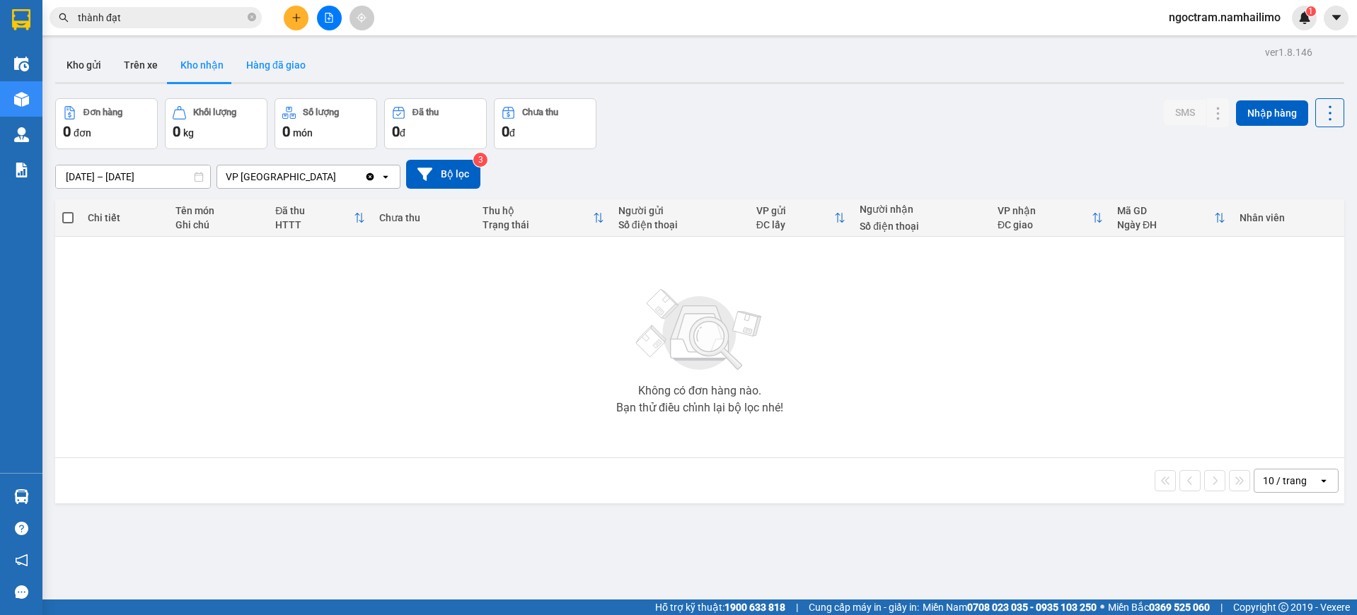
click at [290, 62] on button "Hàng đã giao" at bounding box center [276, 65] width 82 height 34
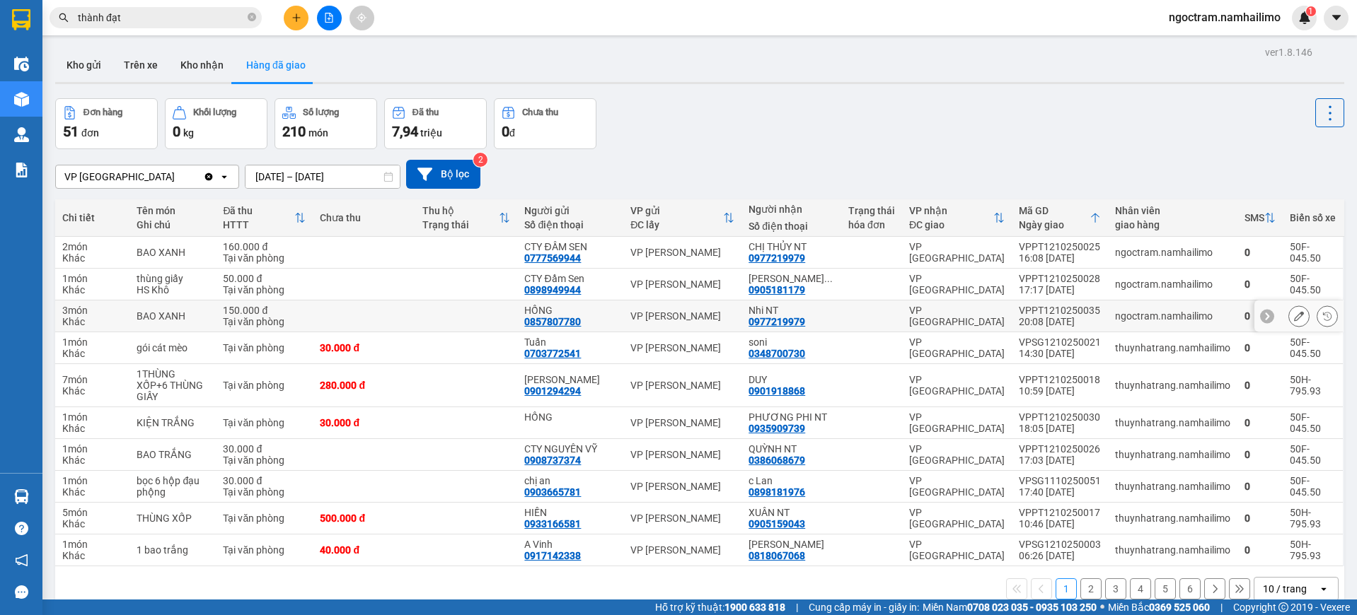
scroll to position [65, 0]
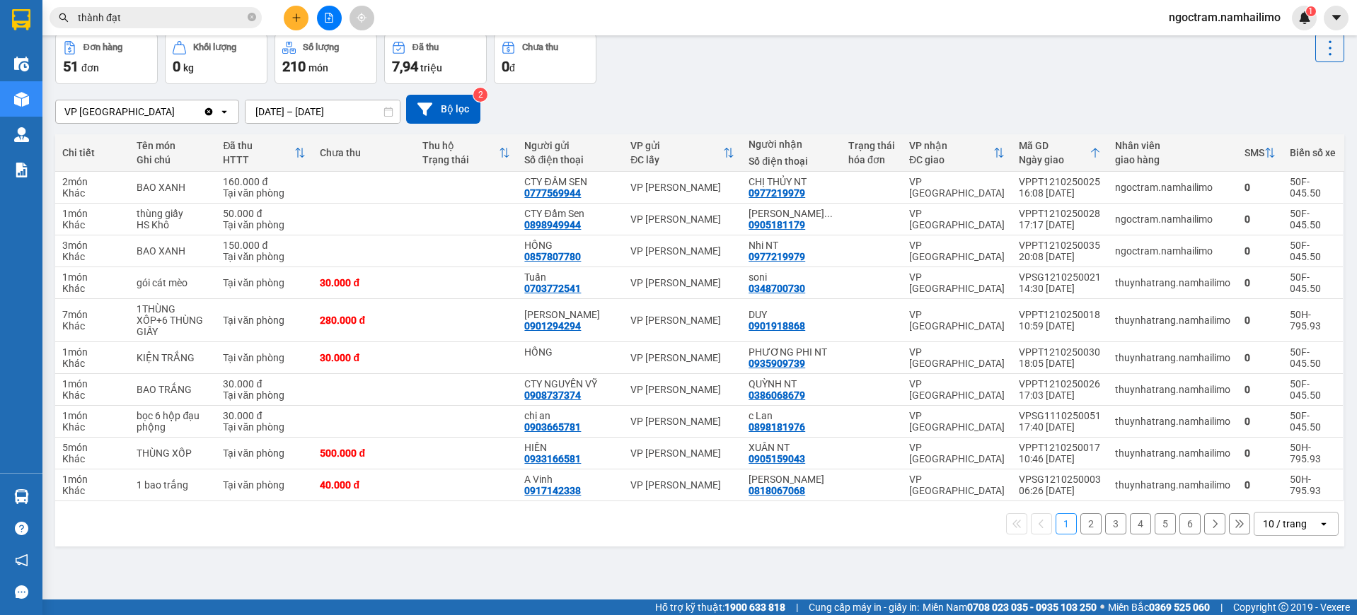
click at [1125, 523] on div "1 2 3 4 5 6 10 / trang open" at bounding box center [699, 524] width 1277 height 24
click at [1130, 522] on button "4" at bounding box center [1140, 524] width 21 height 21
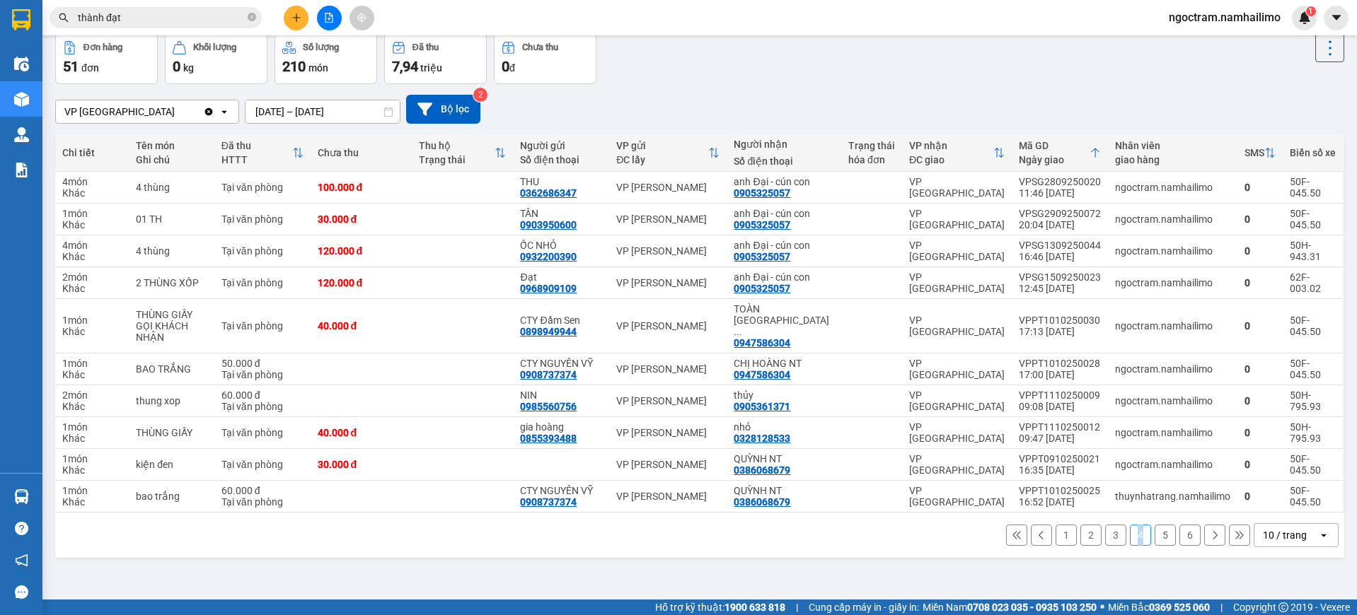
click at [1179, 527] on button "6" at bounding box center [1189, 535] width 21 height 21
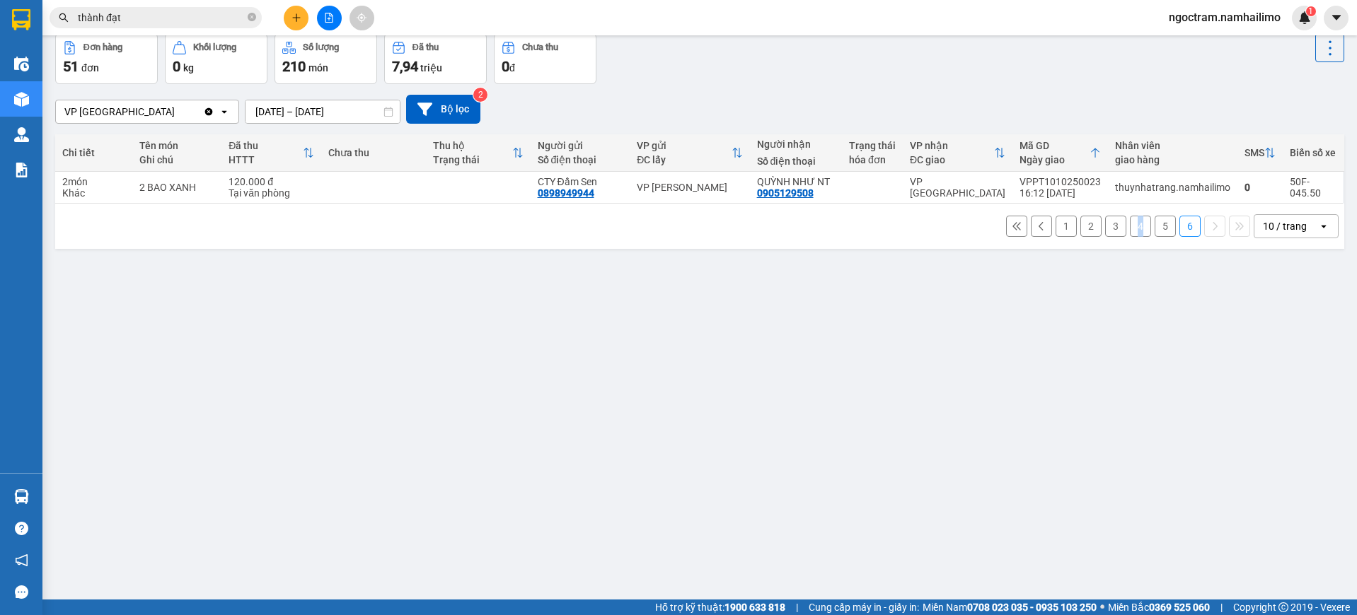
click at [1154, 220] on button "5" at bounding box center [1164, 226] width 21 height 21
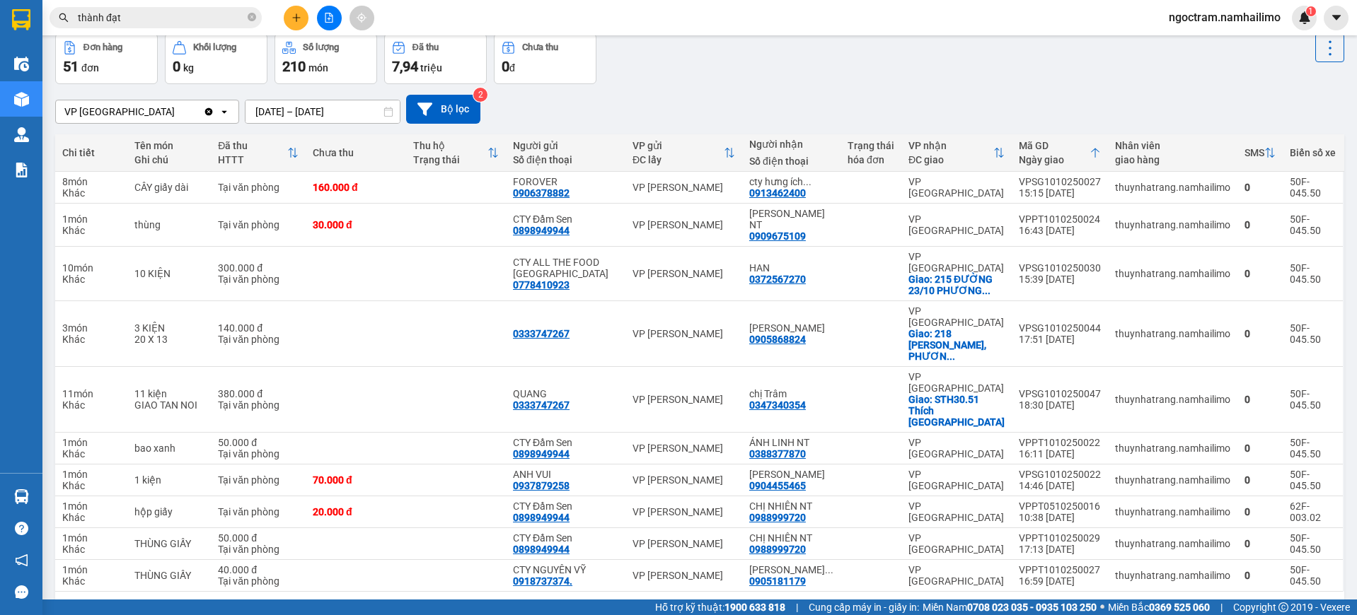
click at [1130, 604] on button "4" at bounding box center [1140, 614] width 21 height 21
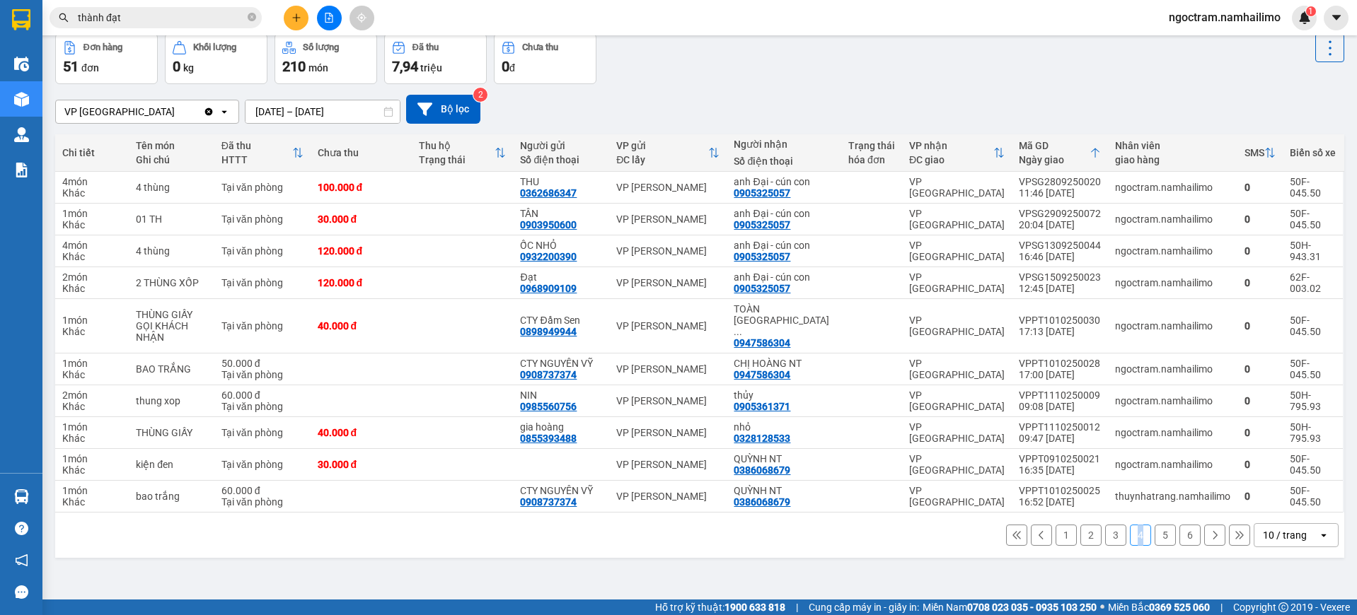
click at [1106, 525] on button "3" at bounding box center [1115, 535] width 21 height 21
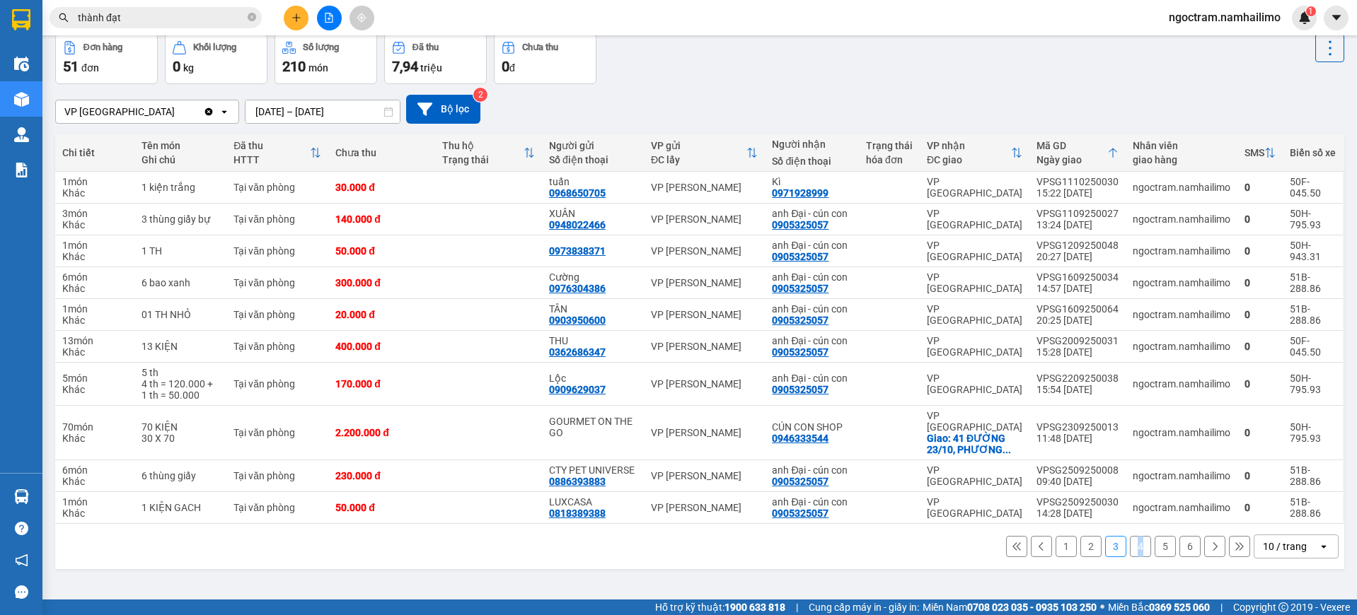
click at [1080, 543] on button "2" at bounding box center [1090, 546] width 21 height 21
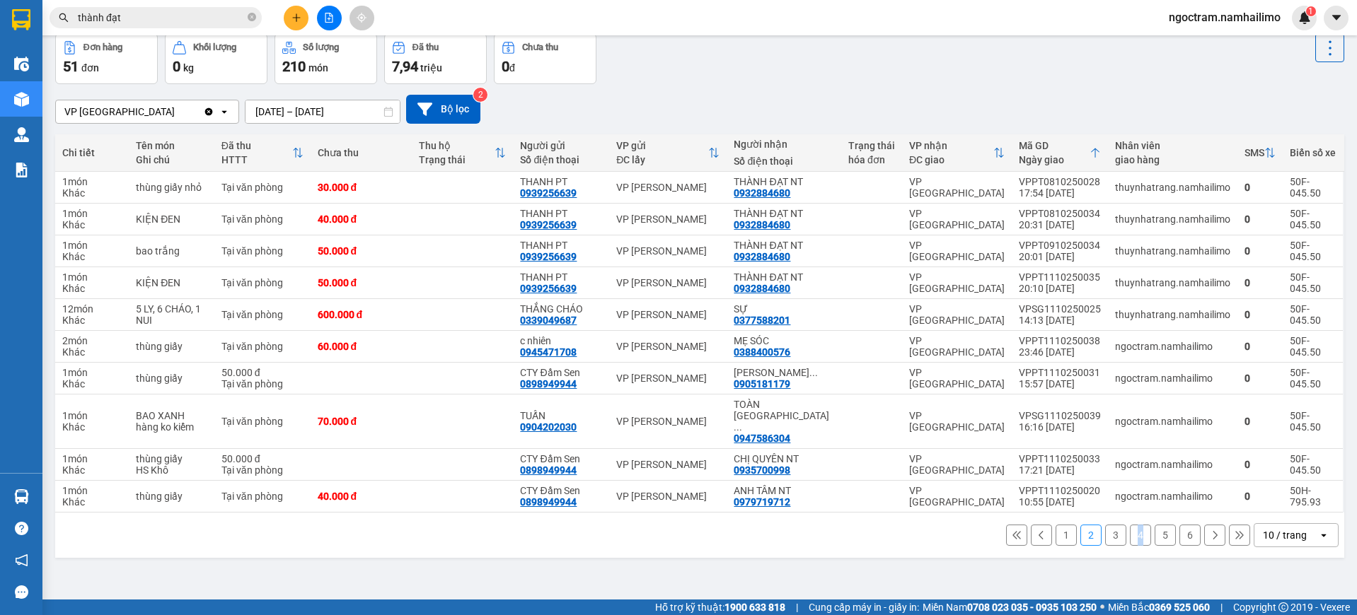
click at [1055, 525] on button "1" at bounding box center [1065, 535] width 21 height 21
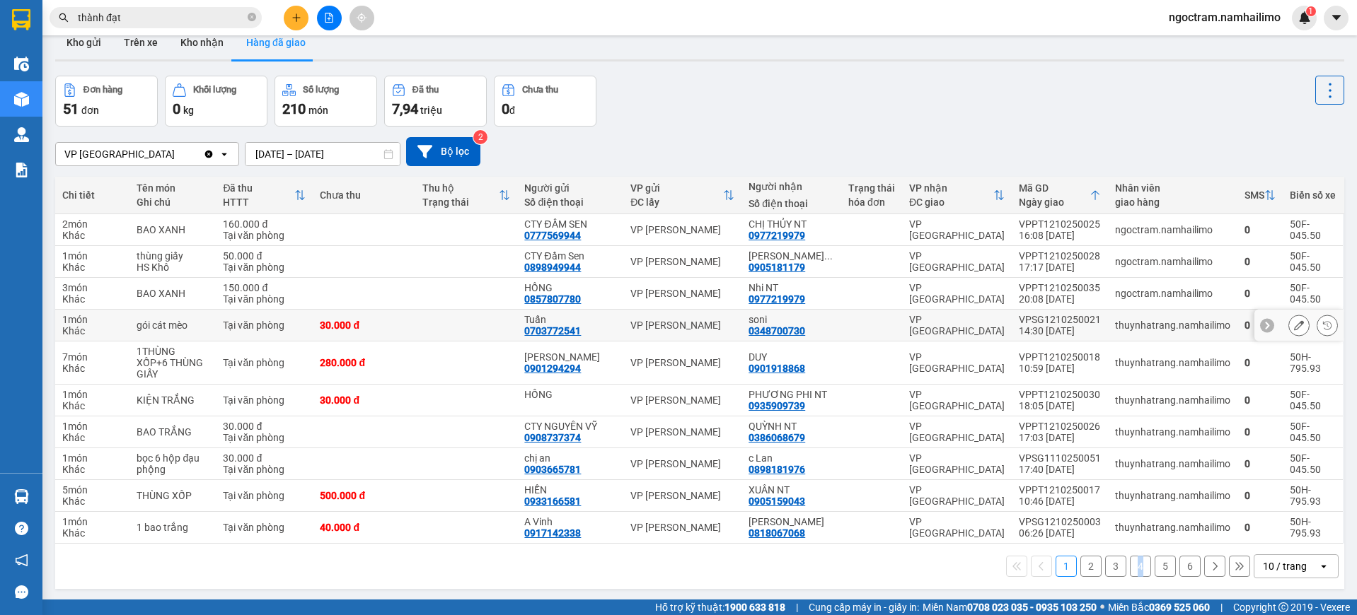
scroll to position [0, 0]
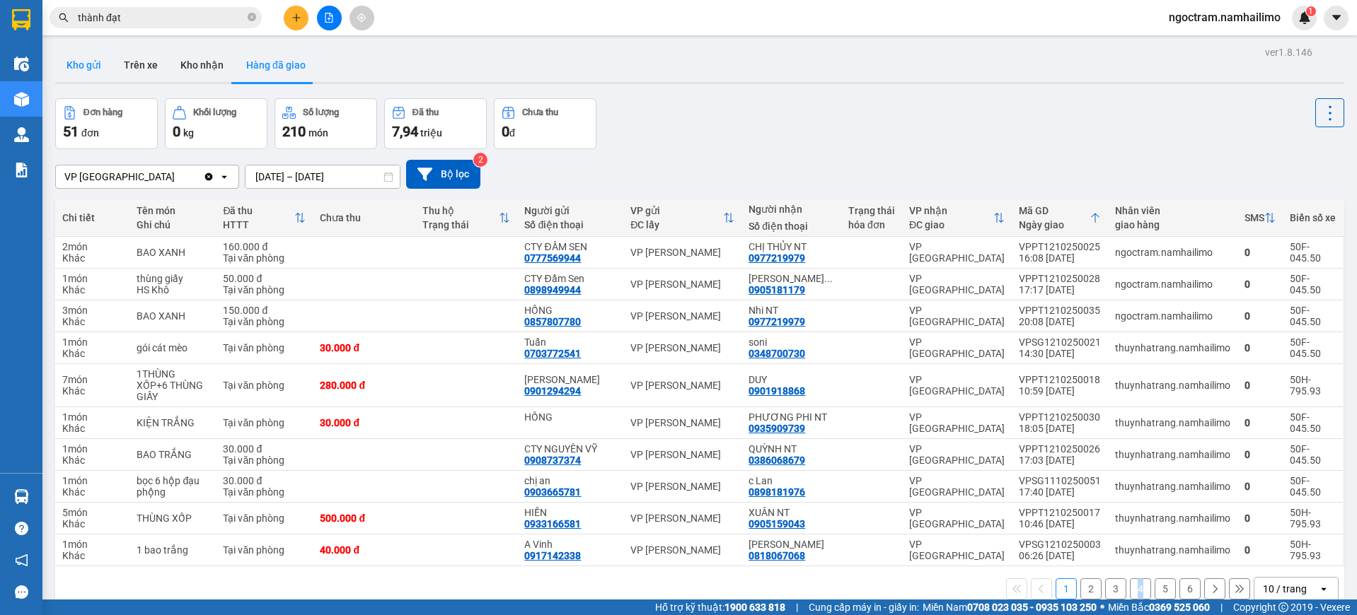
click at [93, 70] on button "Kho gửi" at bounding box center [83, 65] width 57 height 34
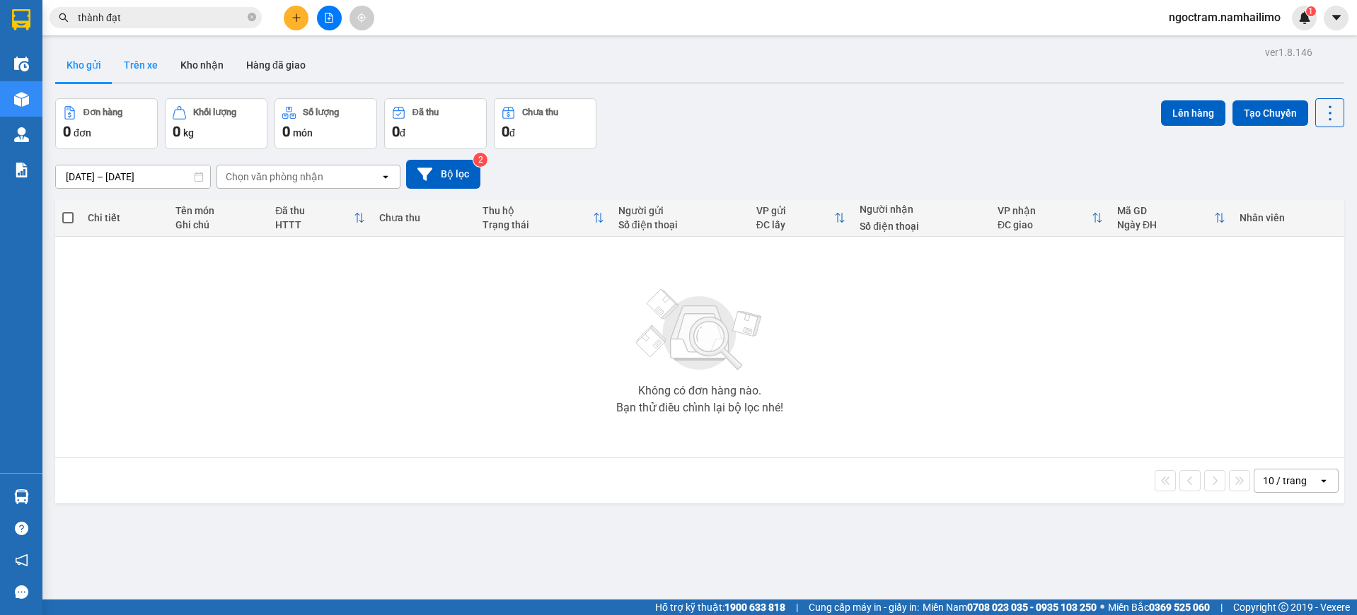
click at [132, 68] on button "Trên xe" at bounding box center [140, 65] width 57 height 34
